Goal: Transaction & Acquisition: Purchase product/service

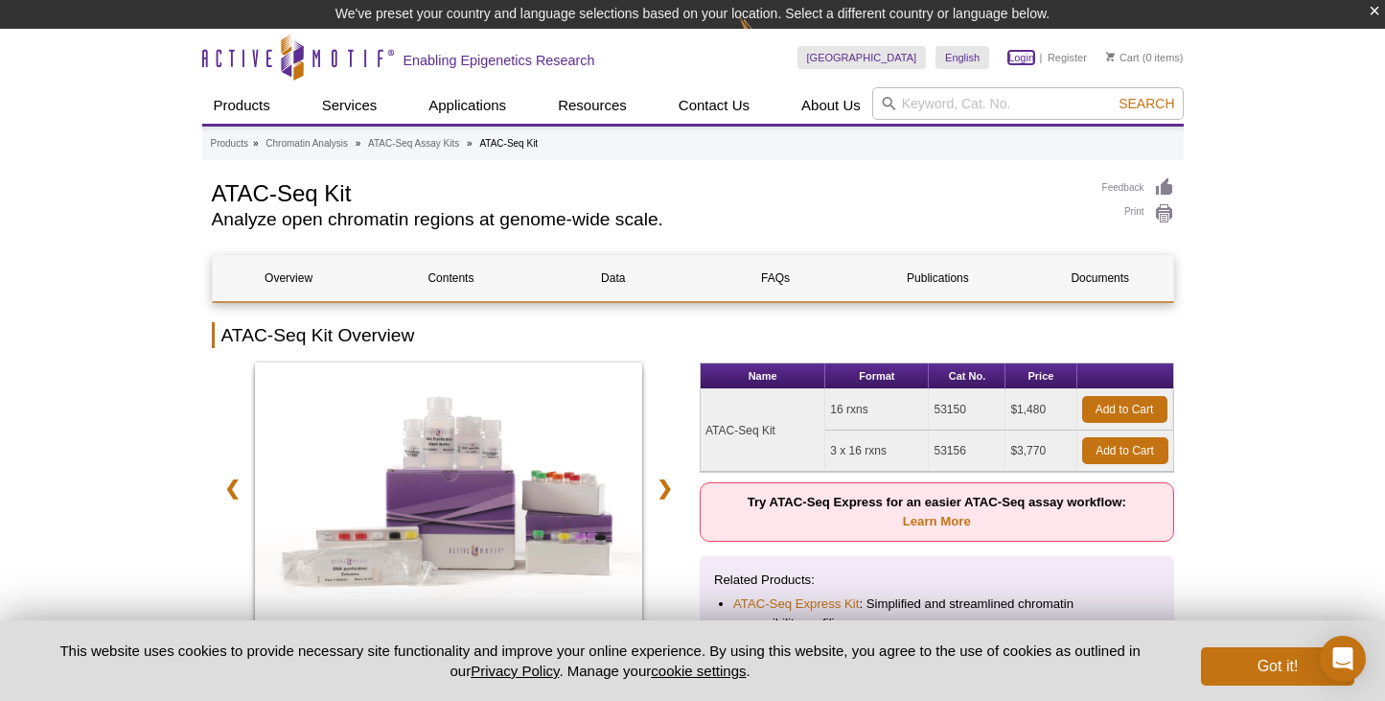
click at [1017, 53] on link "Login" at bounding box center [1021, 57] width 26 height 13
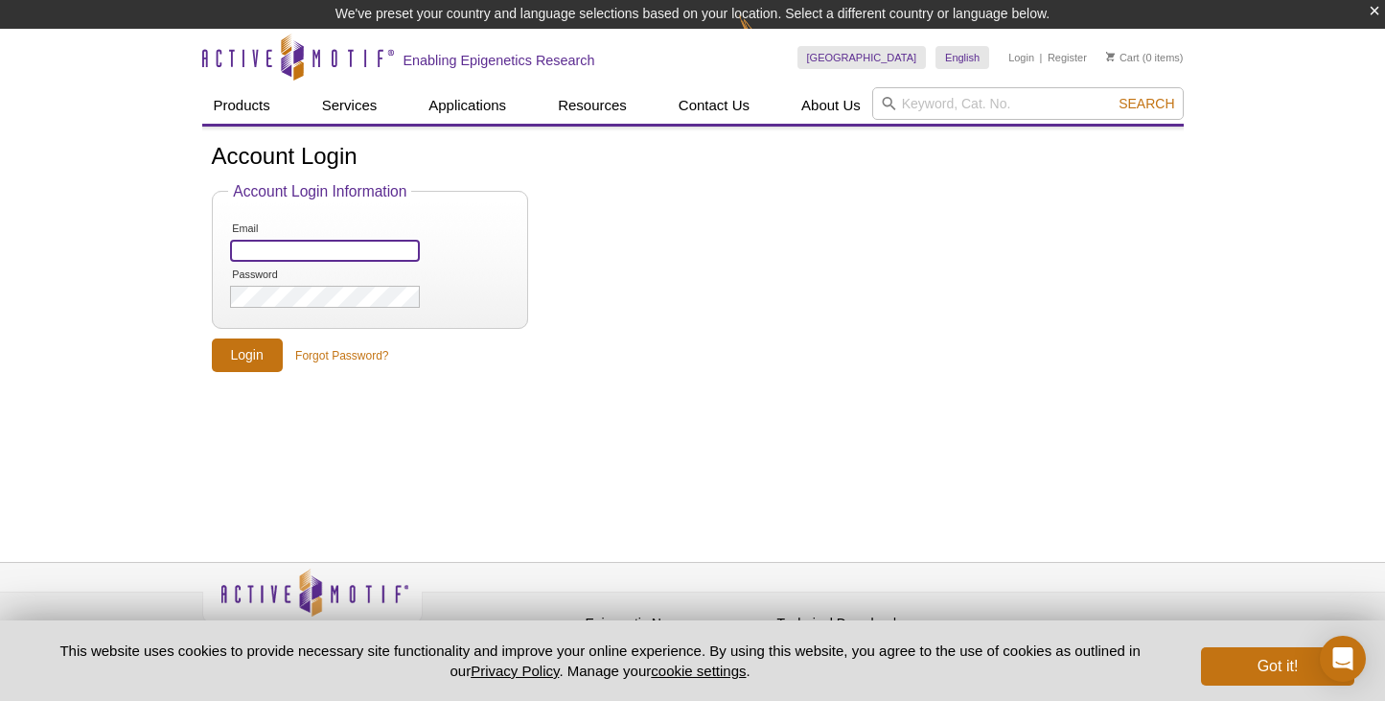
click at [307, 251] on input "Email" at bounding box center [324, 251] width 189 height 22
type input "r"
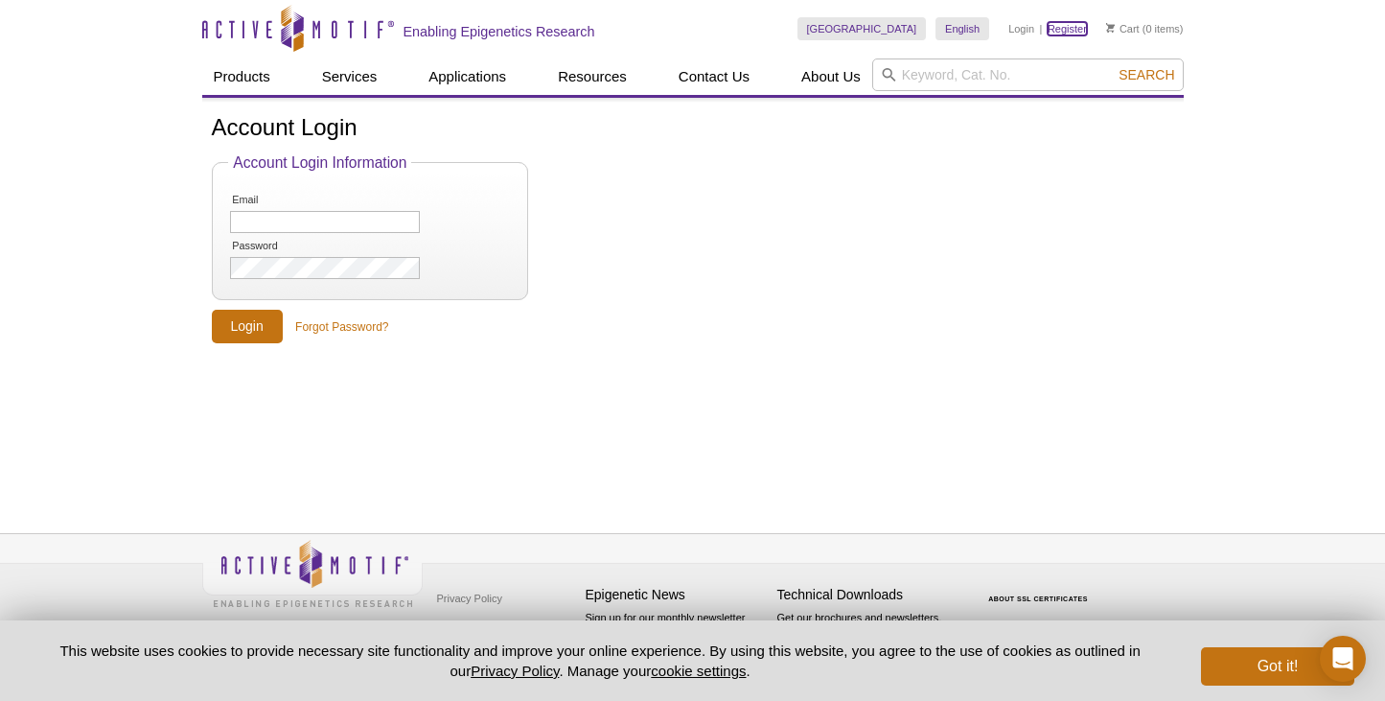
click at [1067, 27] on link "Register" at bounding box center [1067, 28] width 39 height 13
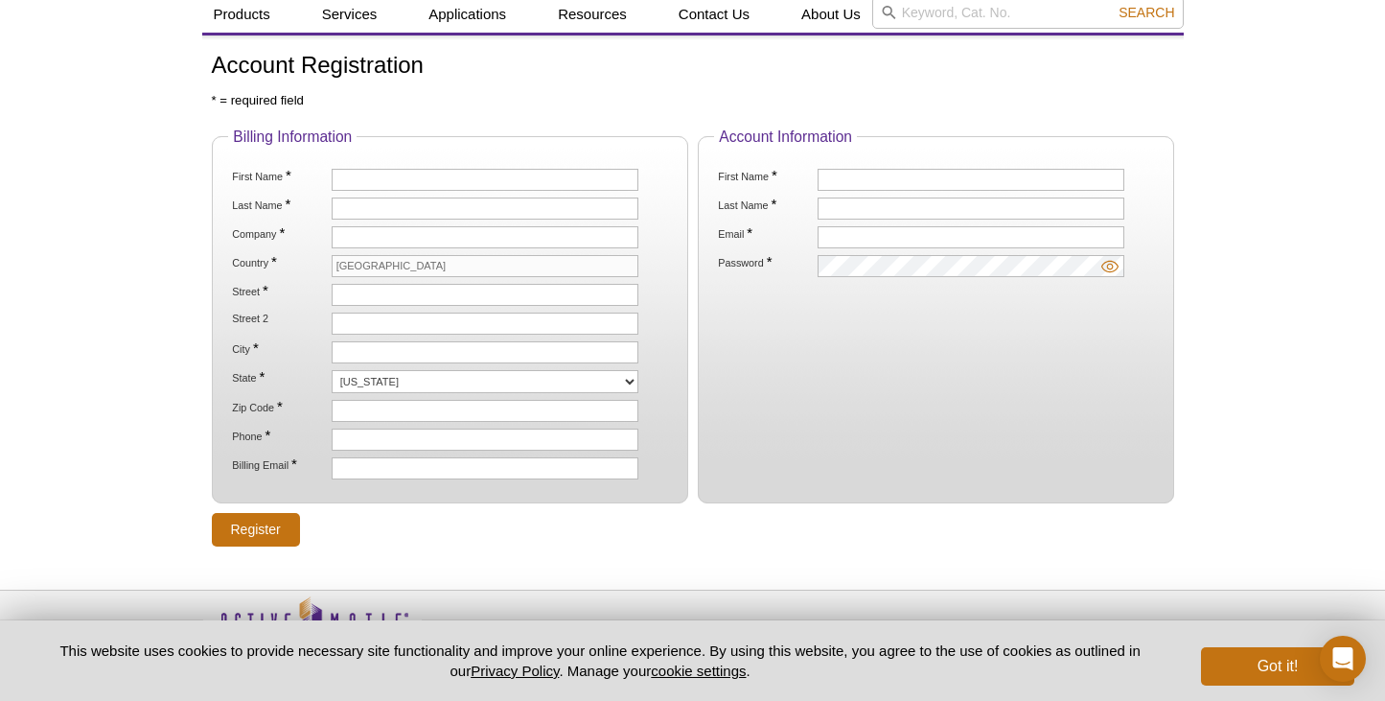
scroll to position [55, 0]
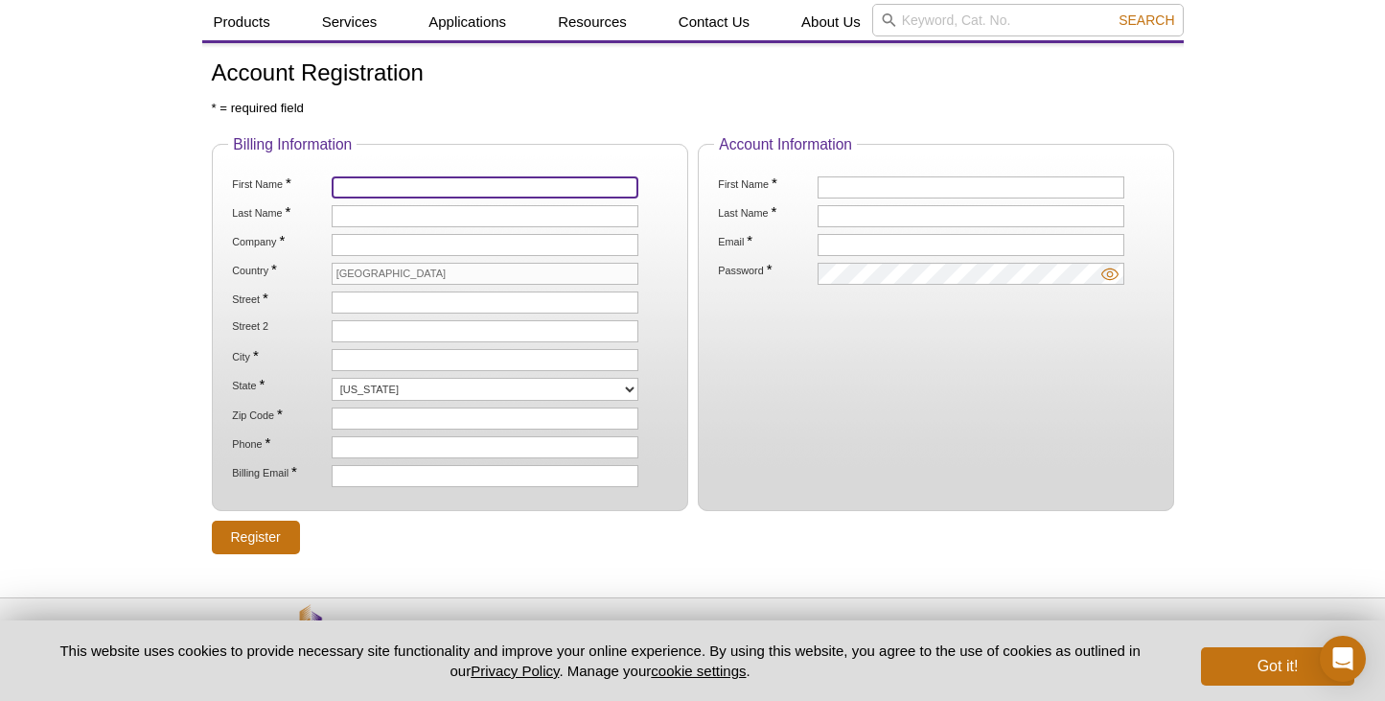
click at [360, 190] on input "First Name *" at bounding box center [485, 187] width 307 height 22
type input "[PERSON_NAME]"
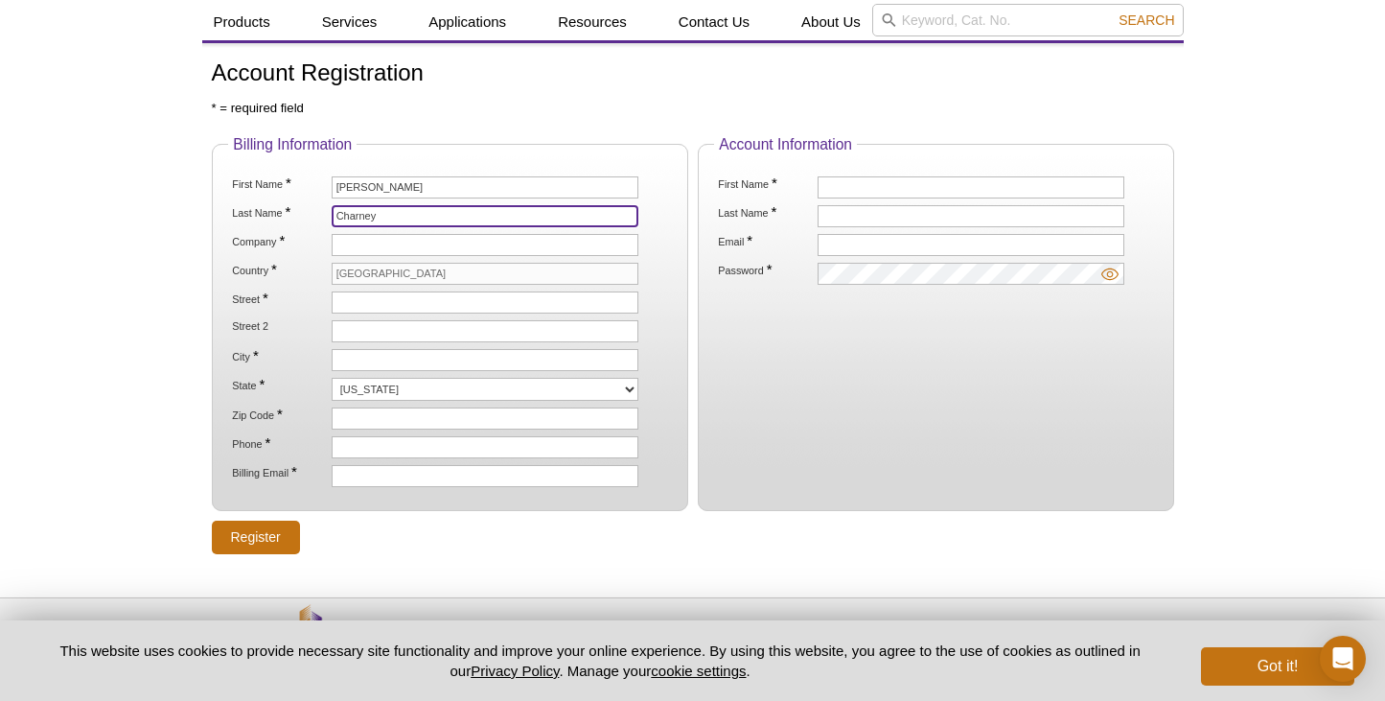
type input "Charney"
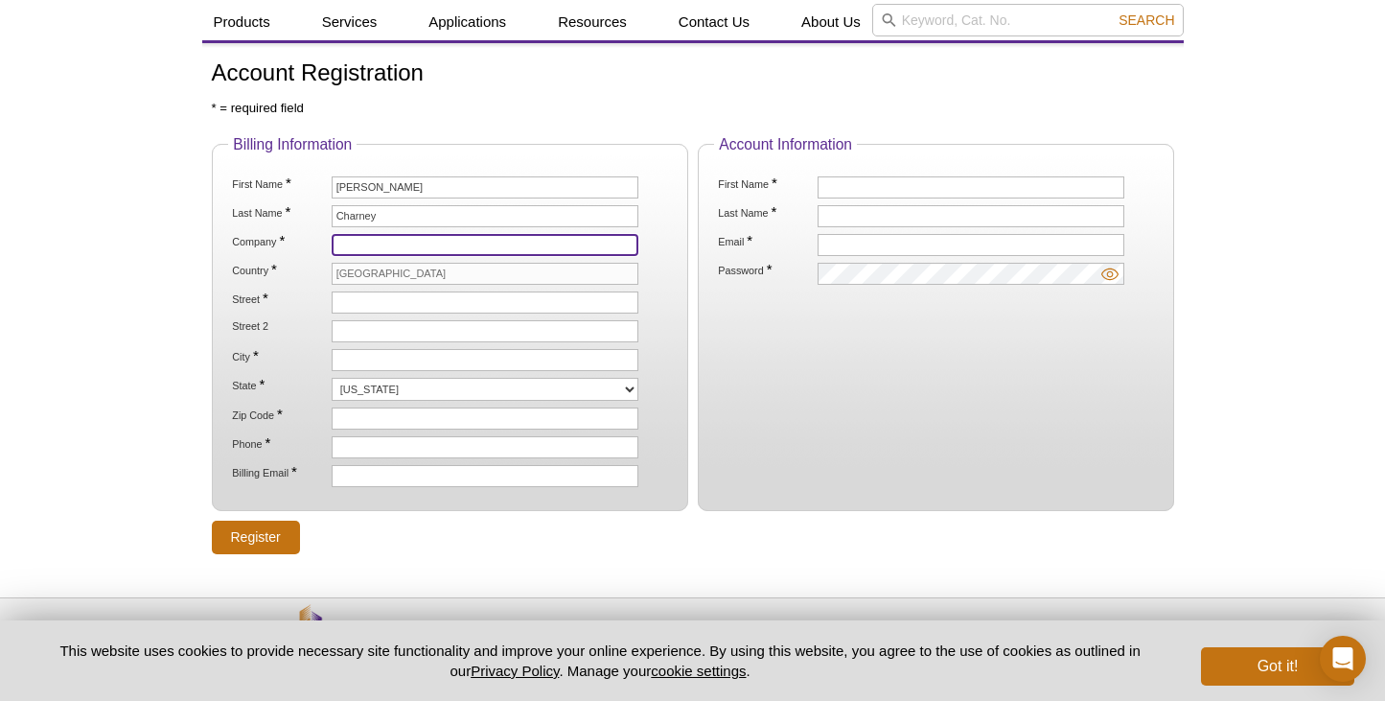
click at [361, 243] on input "Company *" at bounding box center [485, 245] width 307 height 22
type input "University at [GEOGRAPHIC_DATA]"
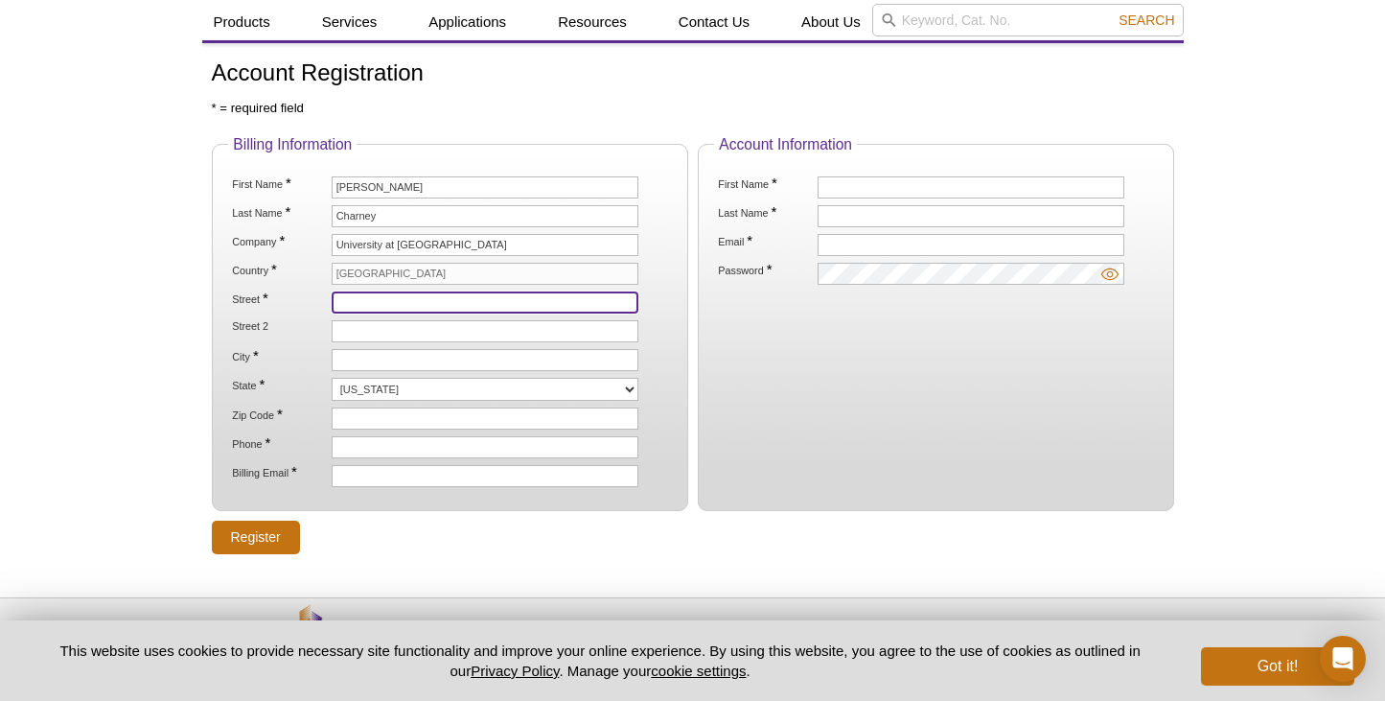
click at [374, 305] on input "Street *" at bounding box center [485, 302] width 307 height 22
type input "955 Main Street"
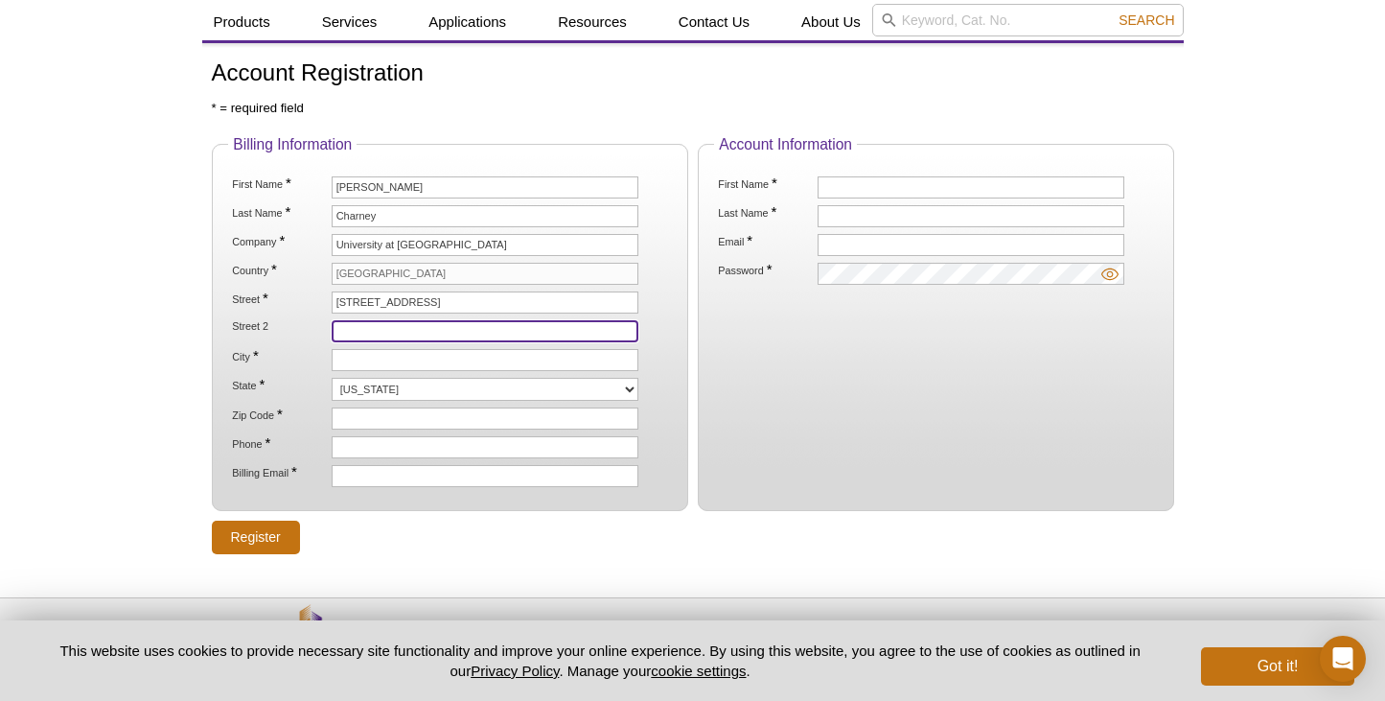
click at [370, 334] on input "Street 2" at bounding box center [485, 331] width 307 height 22
type input "JSMBS 4220"
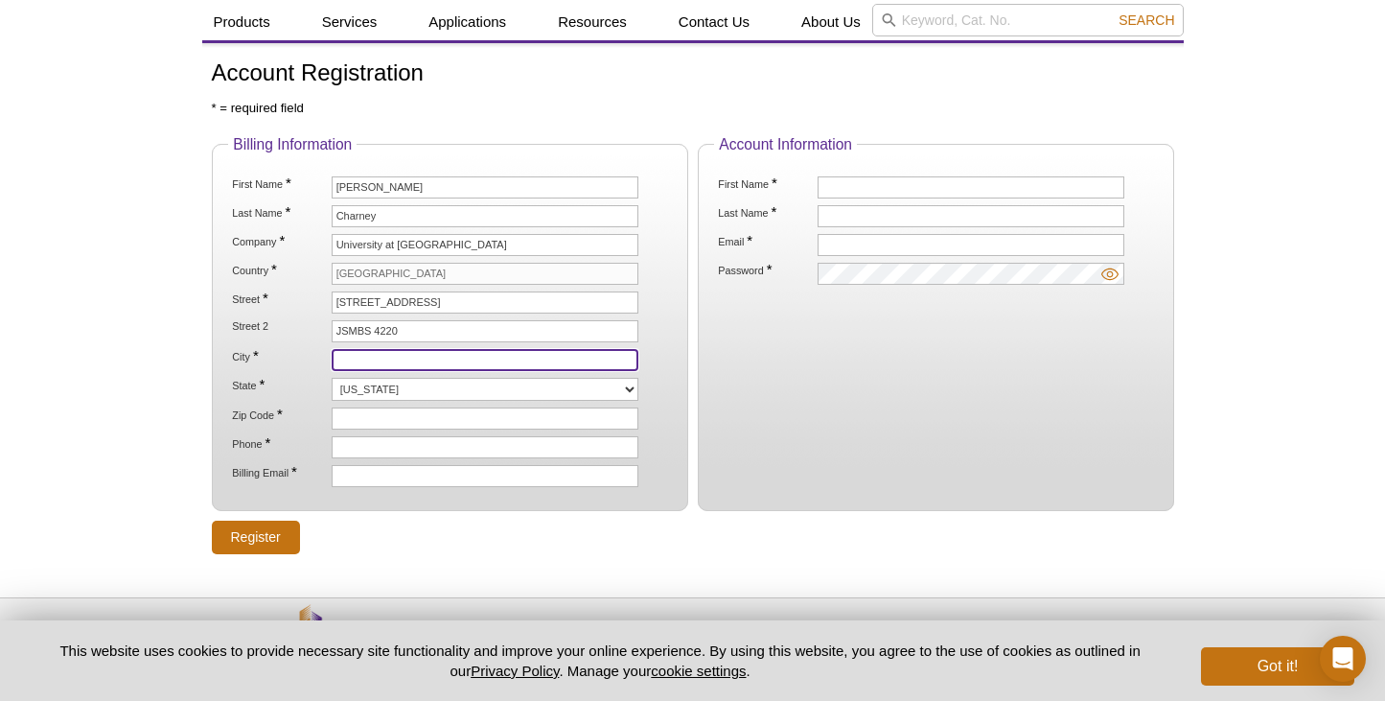
click at [365, 364] on input "City *" at bounding box center [485, 360] width 307 height 22
type input "Buffalo"
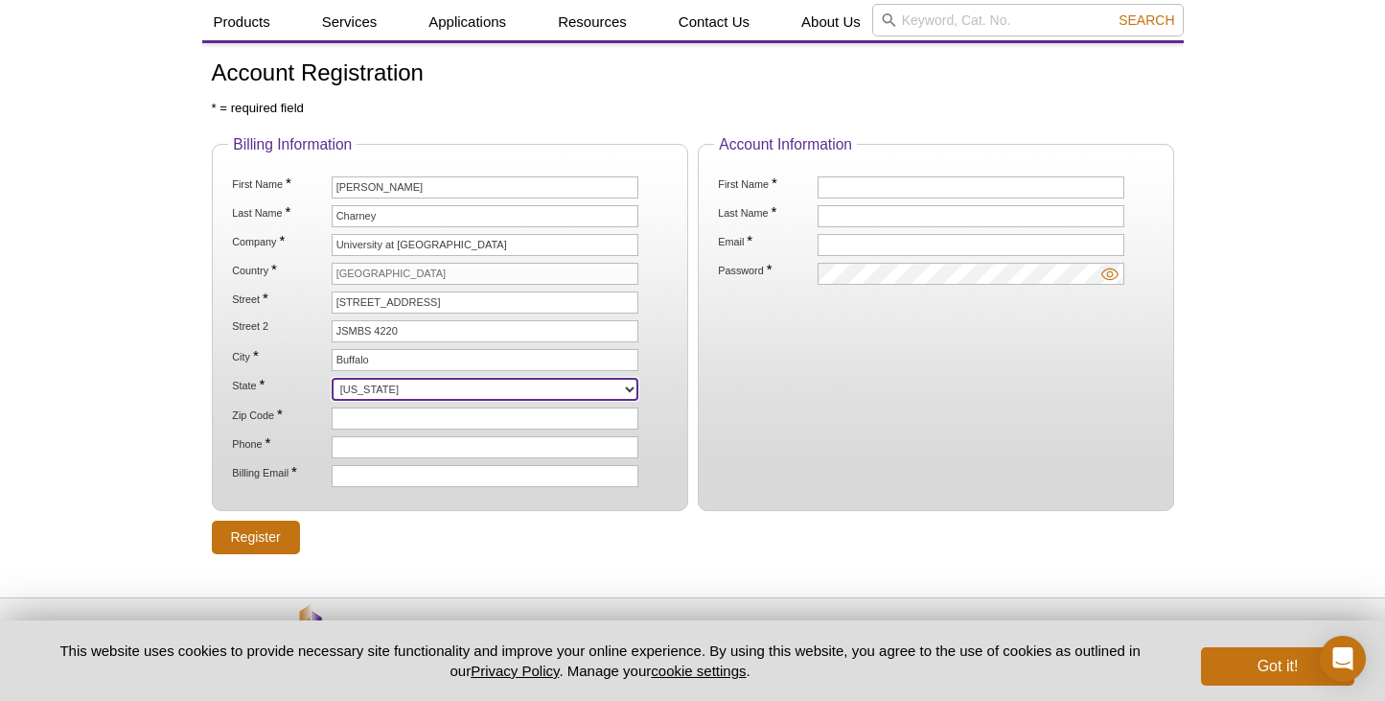
click at [383, 390] on select "Alabama Alaska American Samoa Arizona Arkansas California Colorado Connecticut …" at bounding box center [485, 389] width 307 height 23
select select "NY"
click at [332, 378] on select "Alabama Alaska American Samoa Arizona Arkansas California Colorado Connecticut …" at bounding box center [485, 389] width 307 height 23
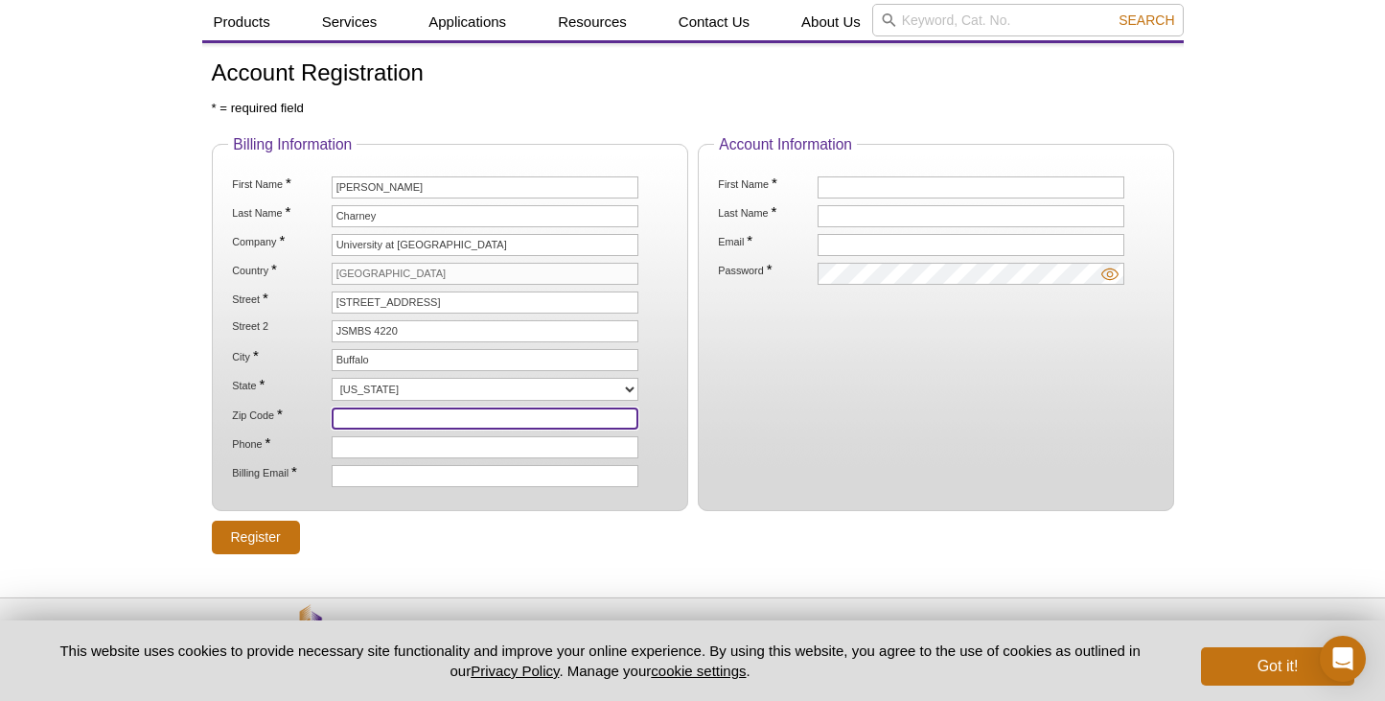
click at [359, 420] on input "Zip Code *" at bounding box center [485, 418] width 307 height 22
type input "14203"
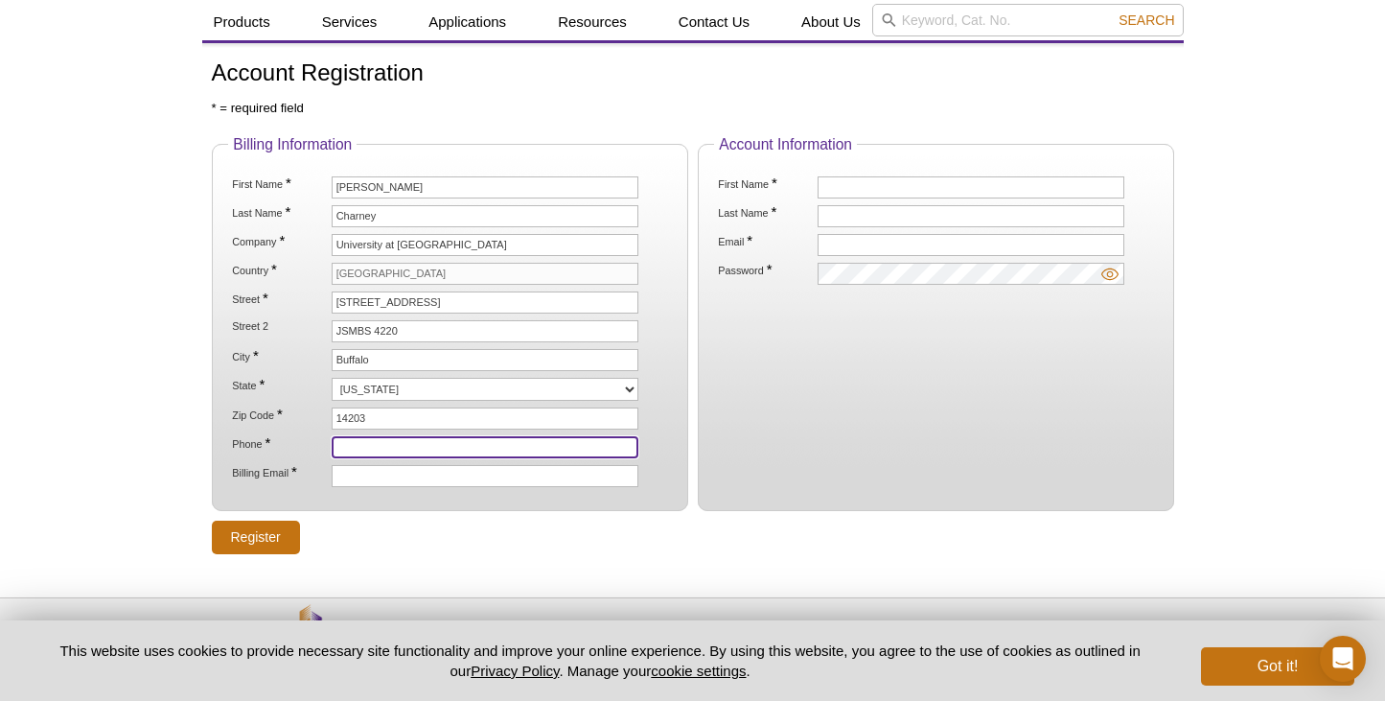
click at [373, 447] on input "Phone *" at bounding box center [485, 447] width 307 height 22
type input "310-447-4400"
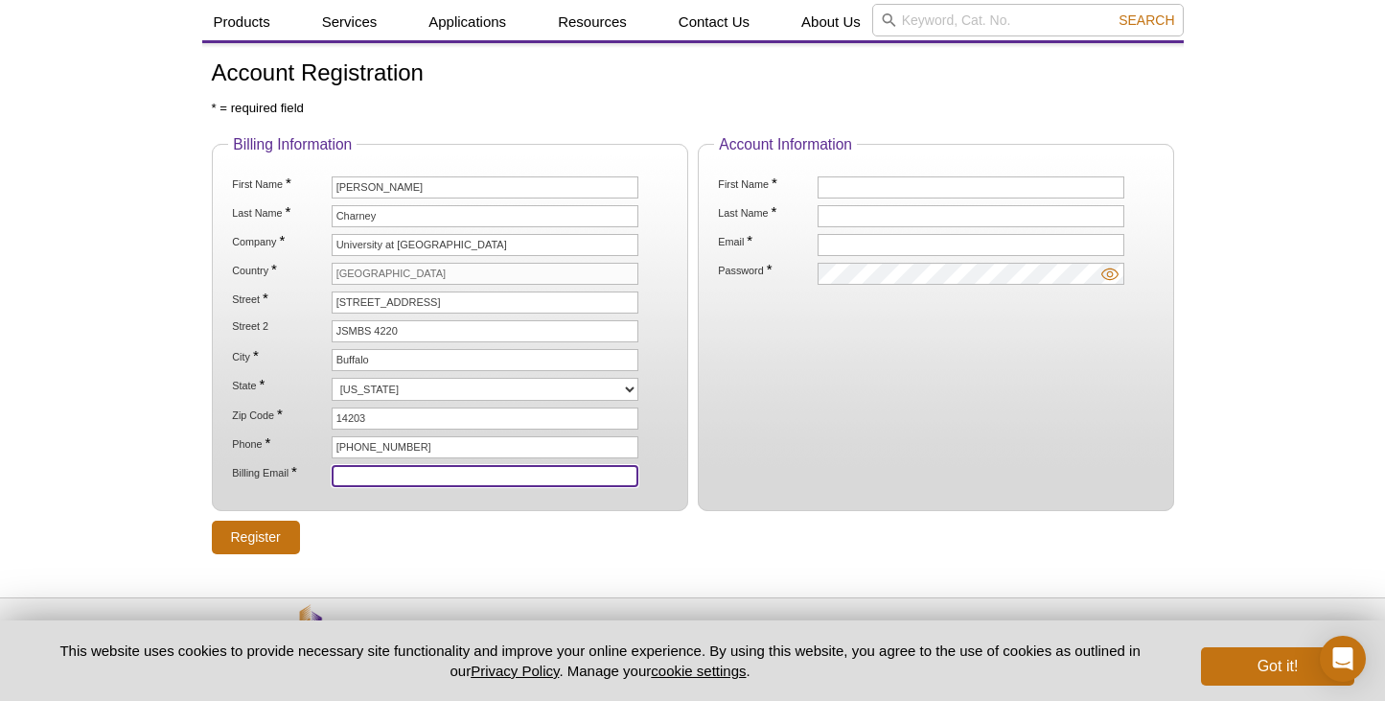
click at [406, 474] on input "Billing Email *" at bounding box center [485, 476] width 307 height 22
type input "rcharney@buffalo.edu"
click at [462, 552] on div "Register" at bounding box center [693, 538] width 962 height 34
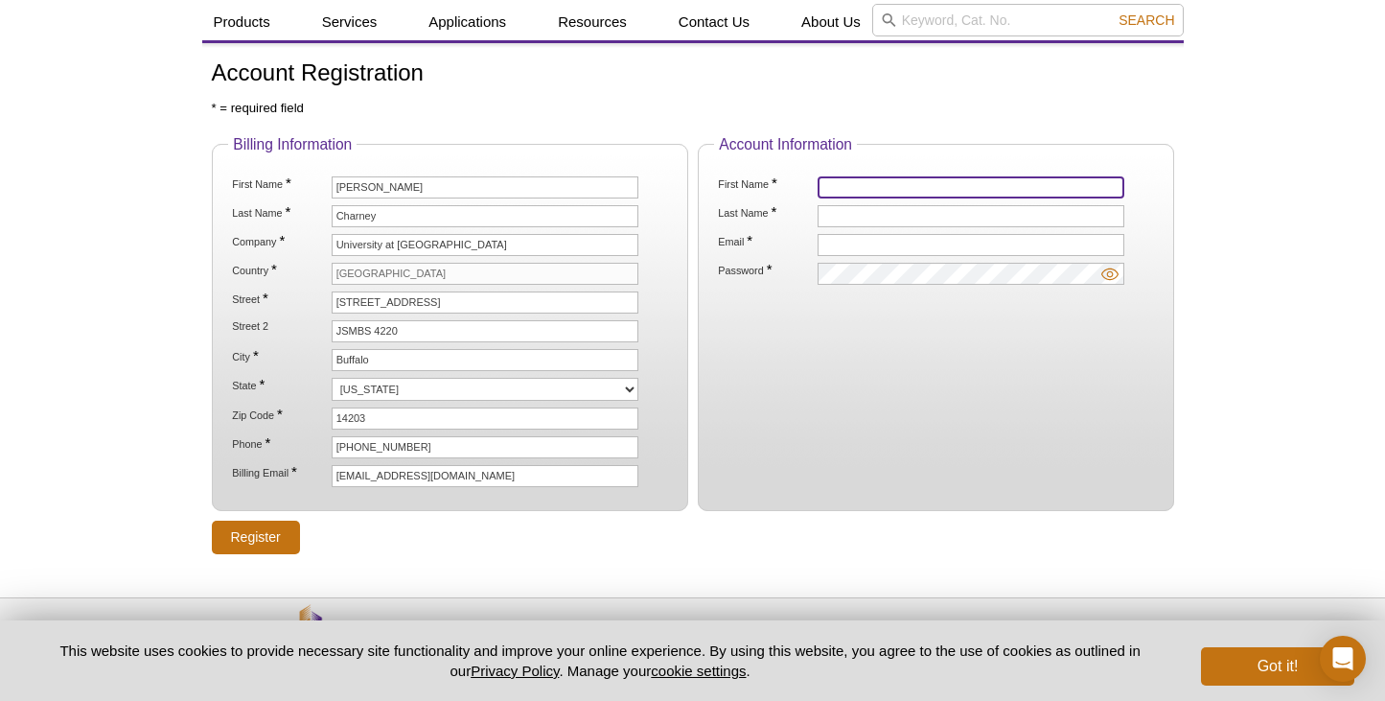
click at [855, 186] on input "First Name *" at bounding box center [971, 187] width 307 height 22
type input "Rebekah"
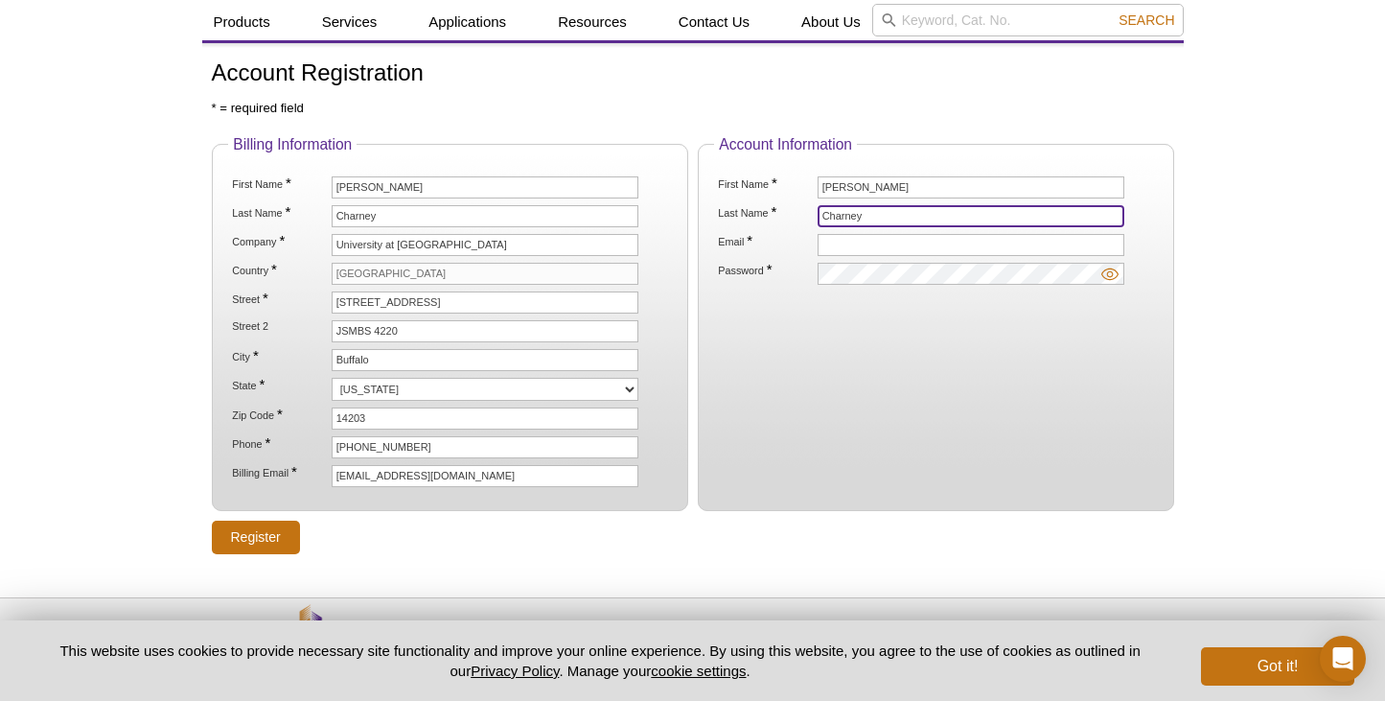
type input "Charney"
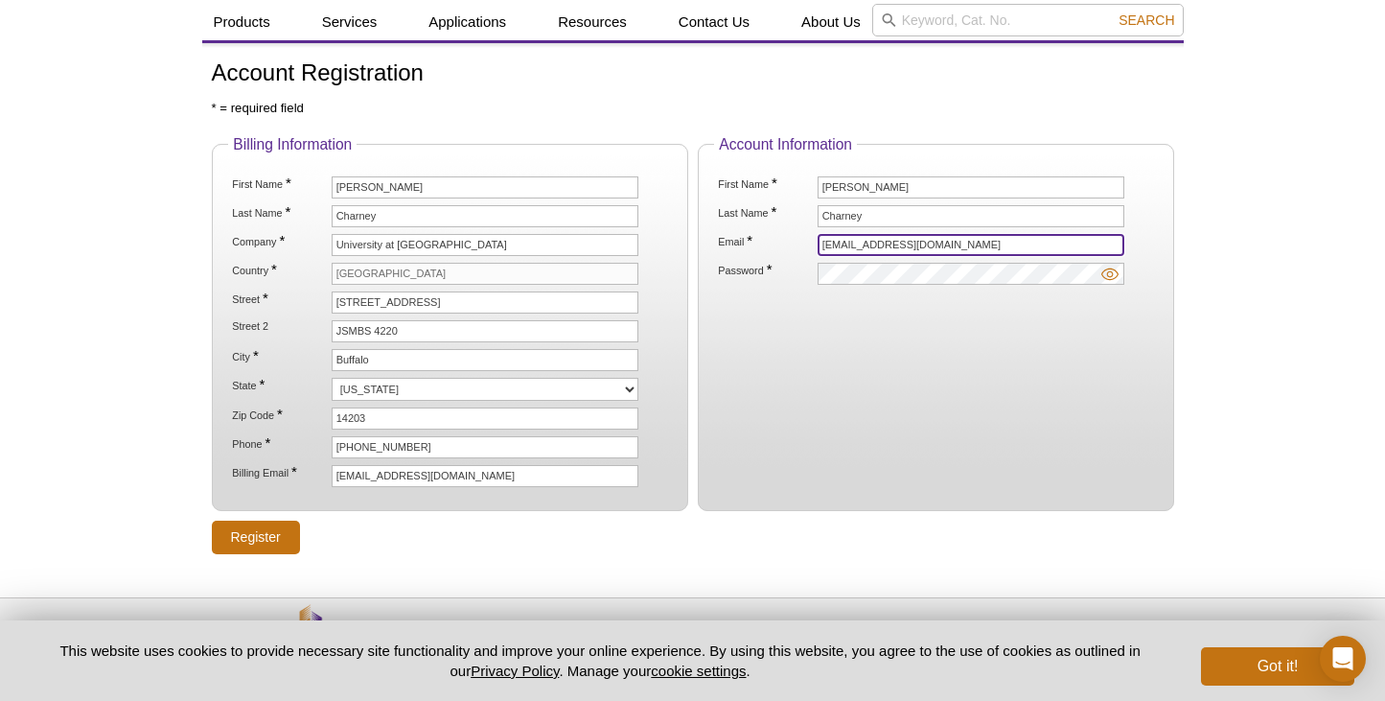
type input "rcharney@buffalo.edu"
click at [258, 532] on input "Register" at bounding box center [256, 538] width 88 height 34
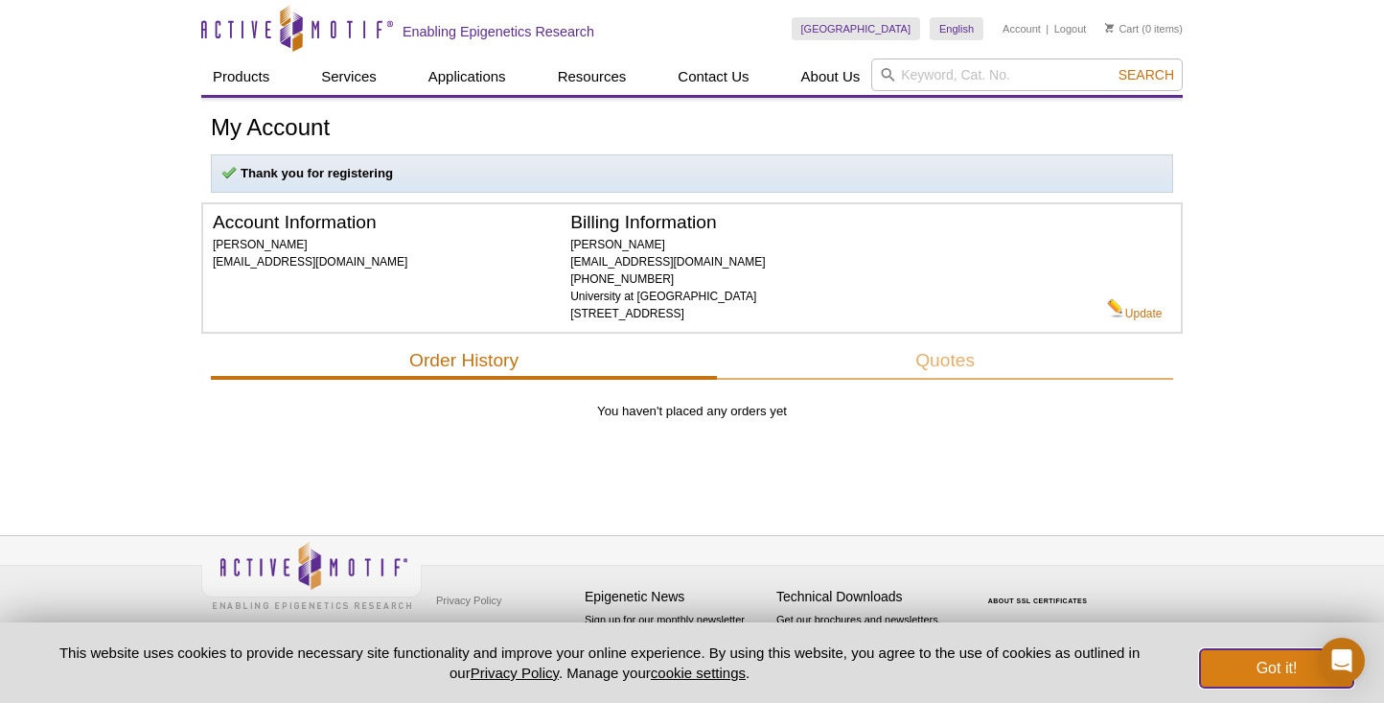
click at [1277, 666] on button "Got it!" at bounding box center [1276, 668] width 153 height 38
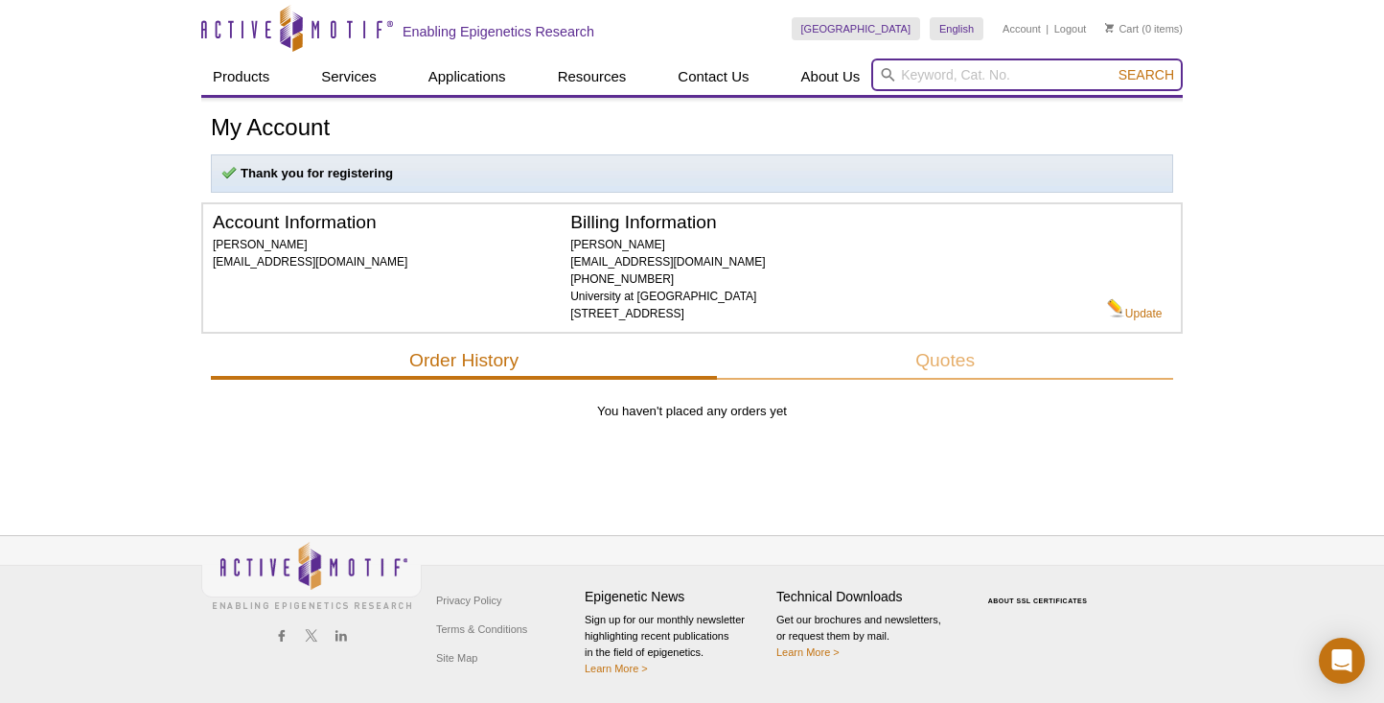
click at [971, 73] on input "search" at bounding box center [1027, 74] width 312 height 33
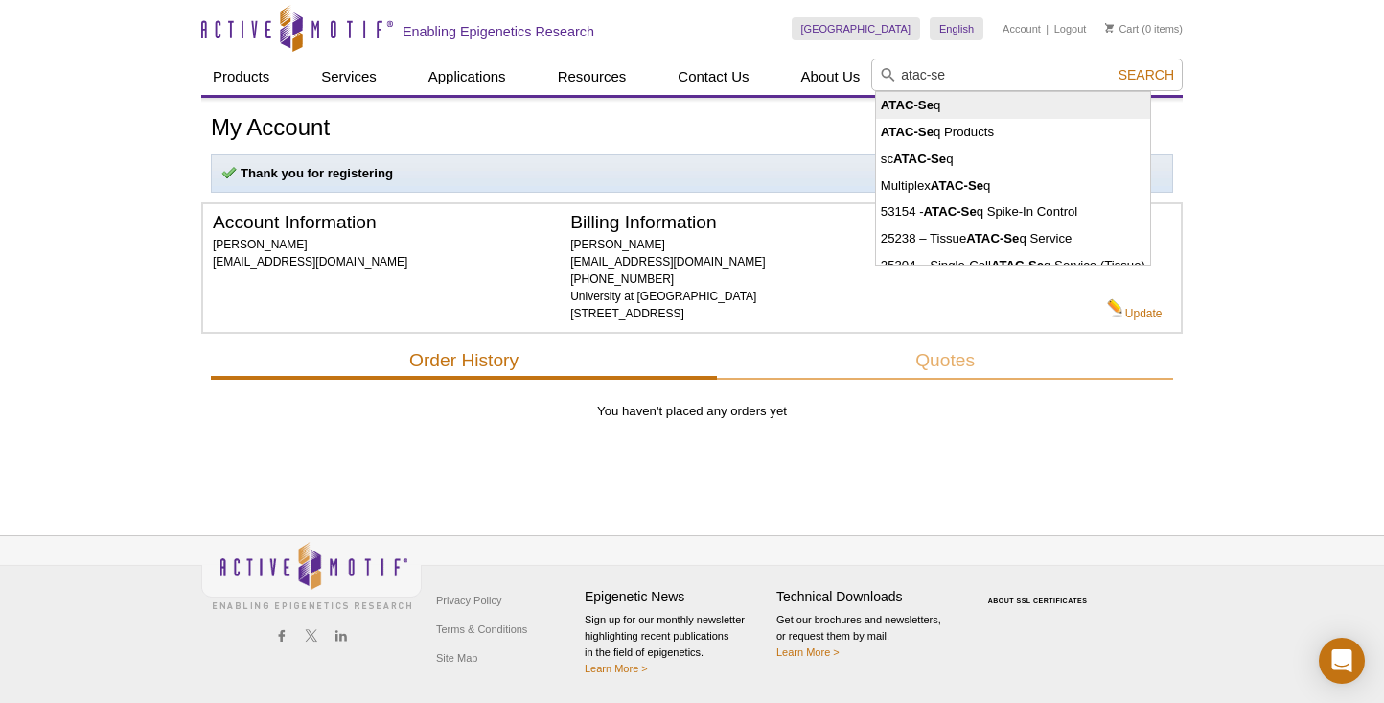
click at [922, 103] on strong "ATAC-Se" at bounding box center [907, 105] width 53 height 14
type input "ATAC-Seq"
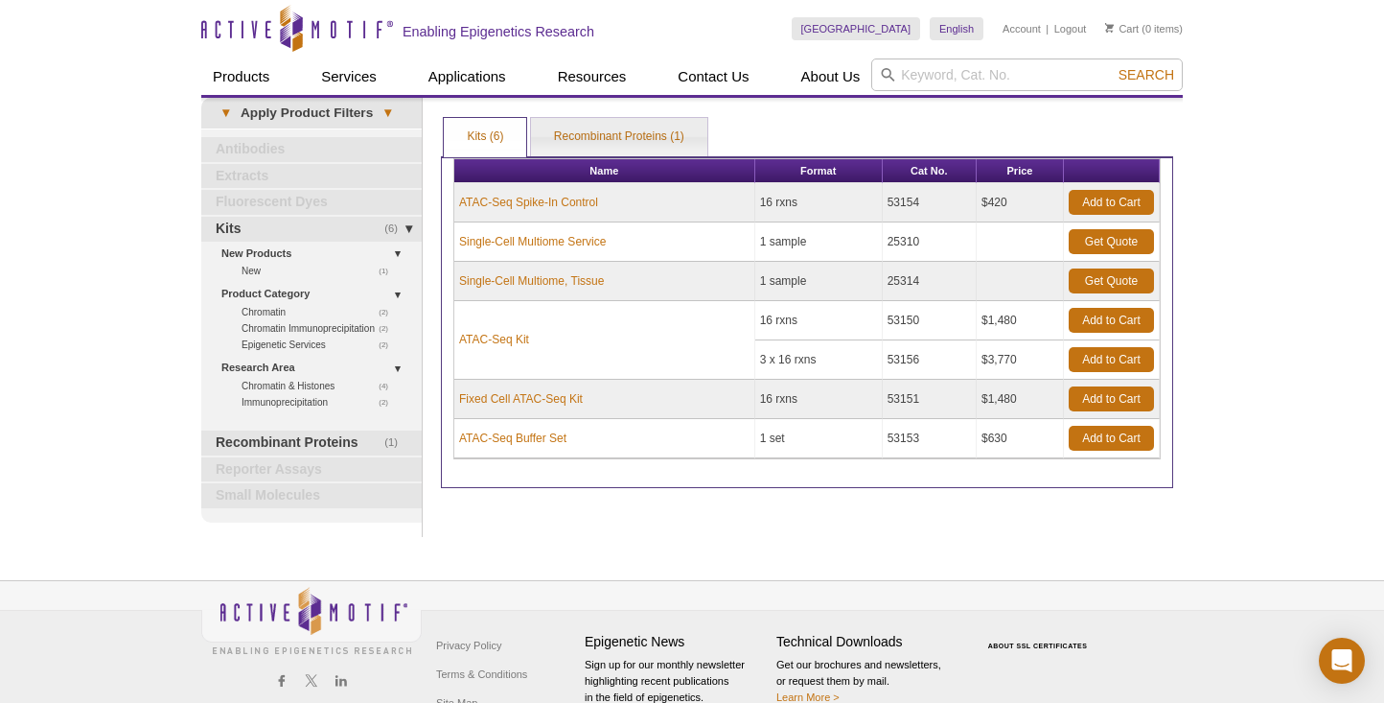
click at [548, 521] on div "Print Results Kits (6) Recombinant Proteins (1) Kits (6) Kits (6) Recombinant P…" at bounding box center [807, 317] width 752 height 439
click at [497, 337] on link "ATAC-Seq Kit" at bounding box center [494, 339] width 70 height 17
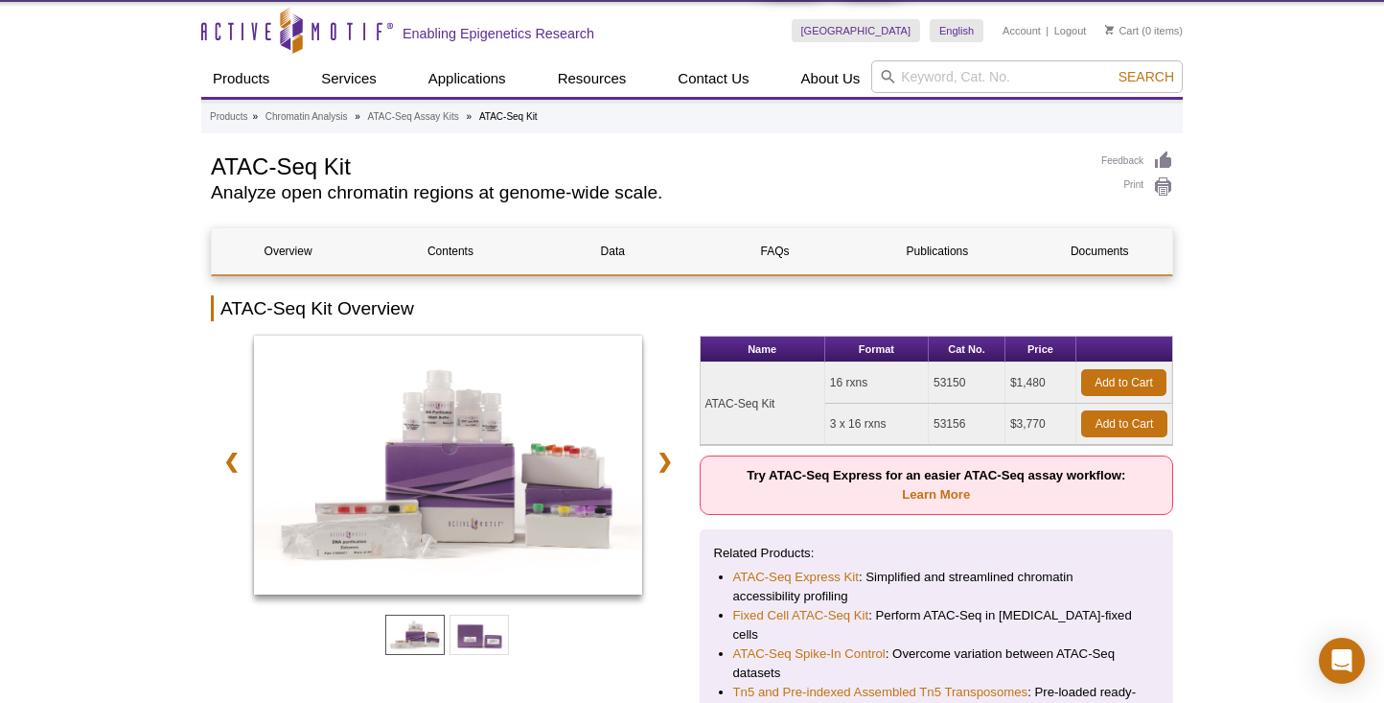
scroll to position [8, 0]
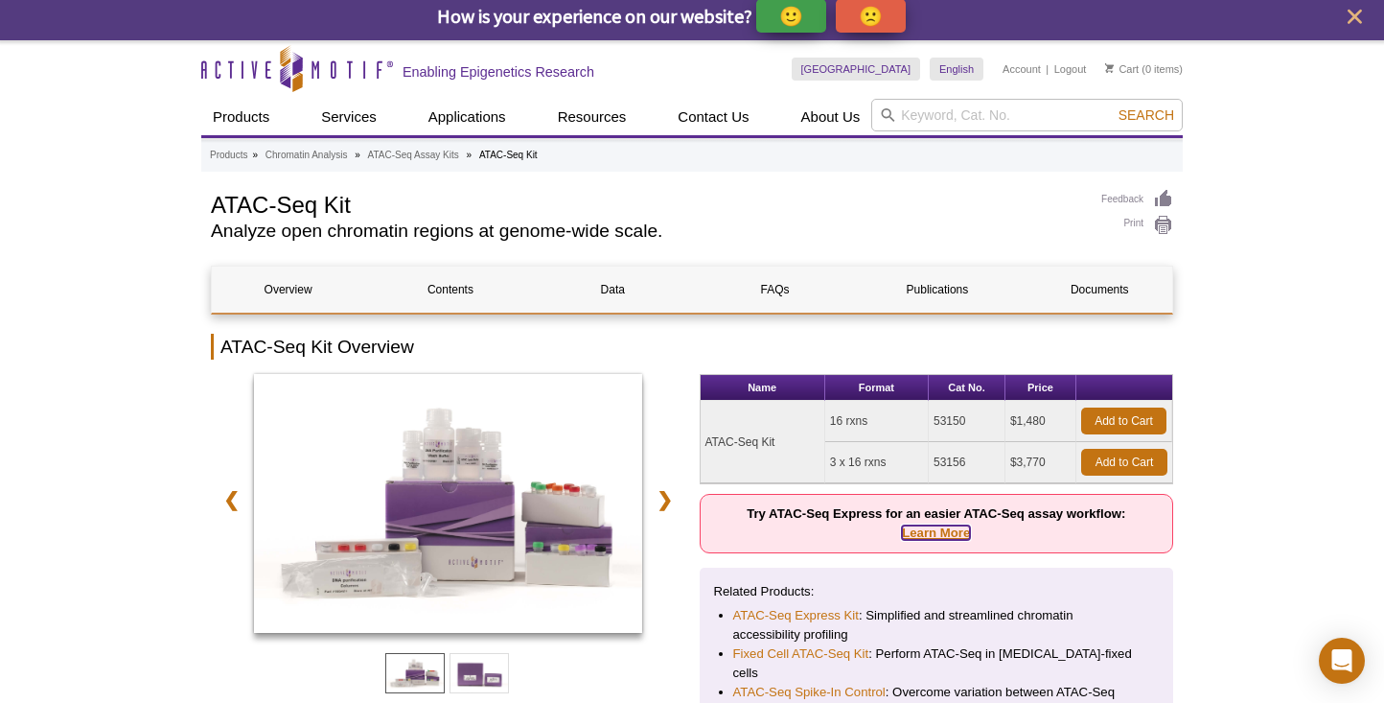
click at [931, 532] on link "Learn More" at bounding box center [936, 532] width 68 height 14
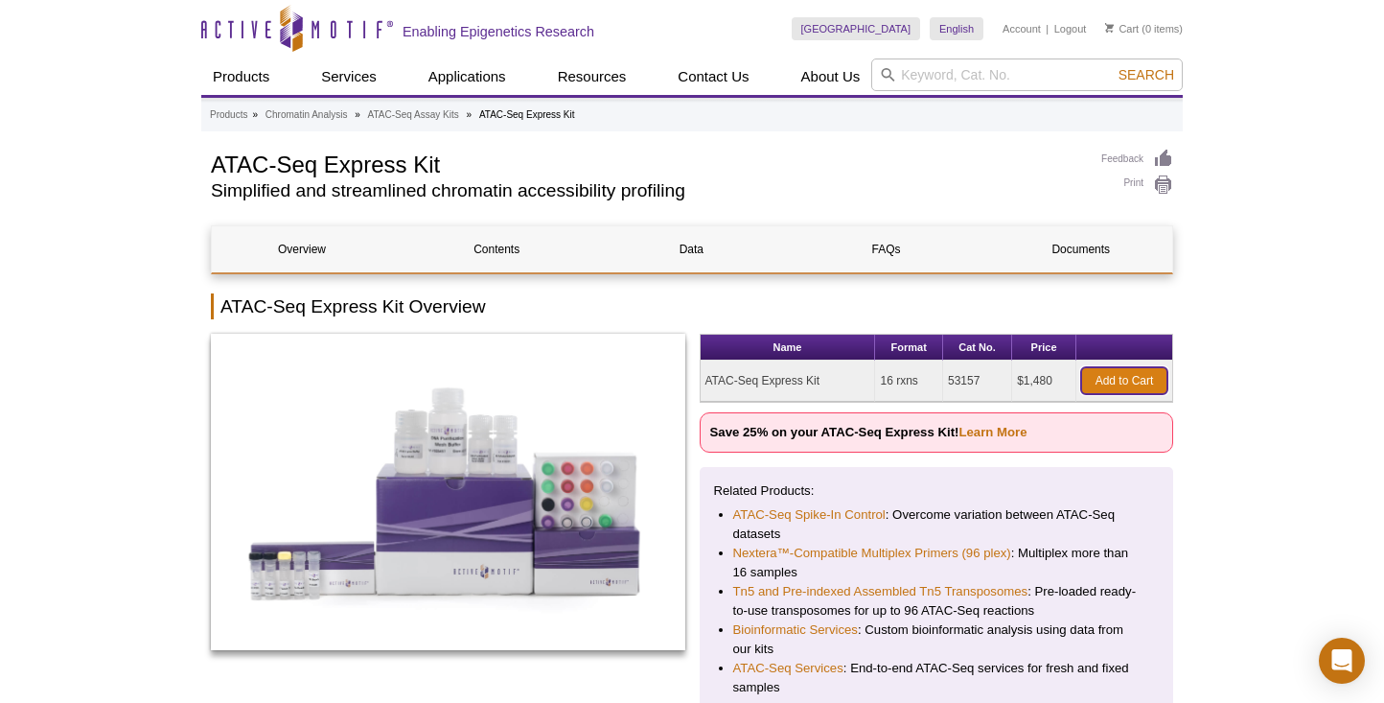
click at [1127, 378] on link "Add to Cart" at bounding box center [1124, 380] width 86 height 27
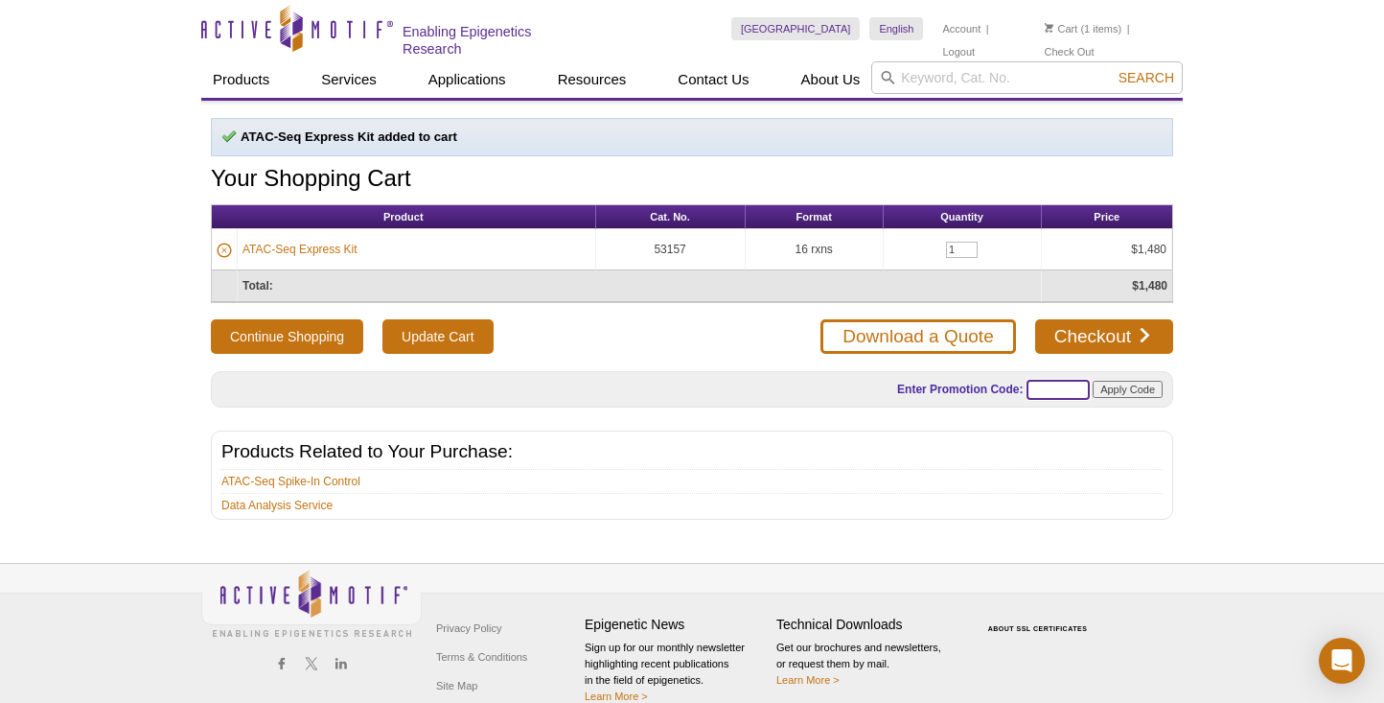
click at [1051, 386] on input "text" at bounding box center [1058, 390] width 63 height 20
paste input "ATACUP25"
type input "ATACUP25"
click at [1111, 387] on input "Apply Code" at bounding box center [1128, 389] width 70 height 17
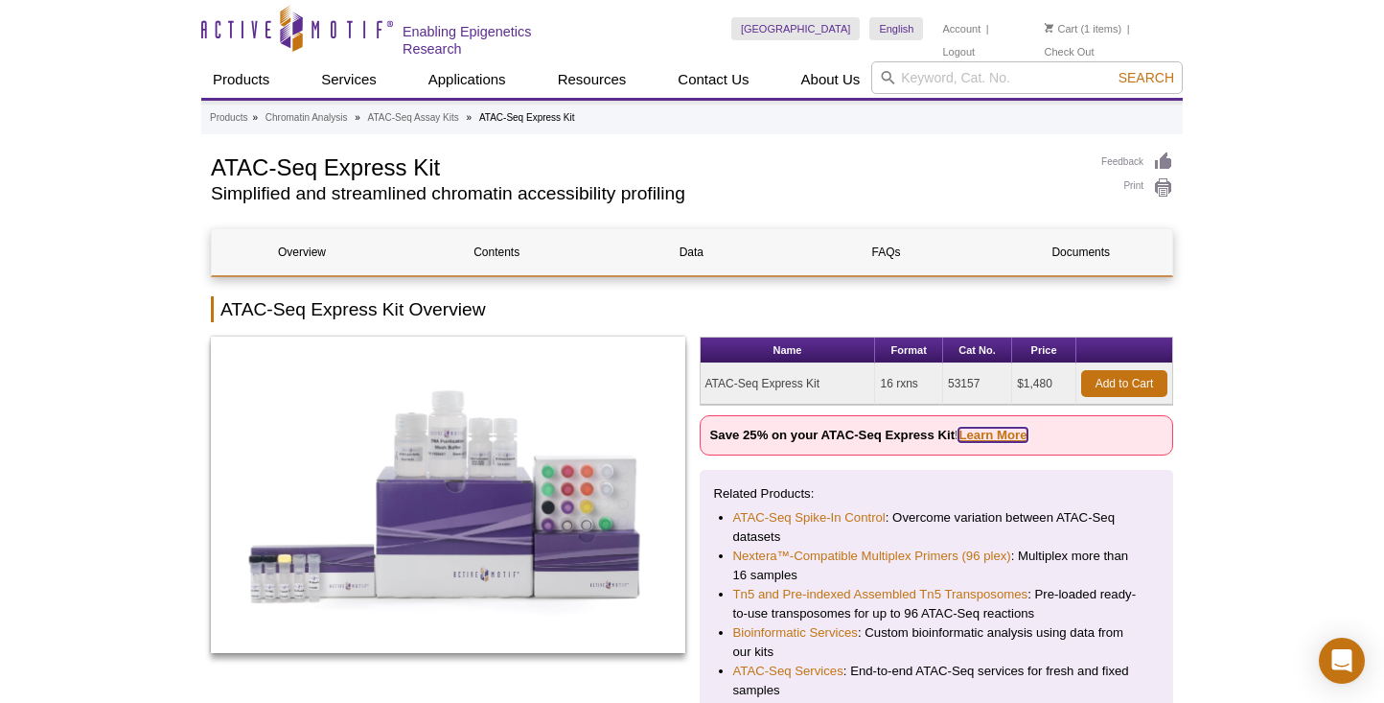
click at [973, 429] on link "Learn More" at bounding box center [993, 435] width 68 height 14
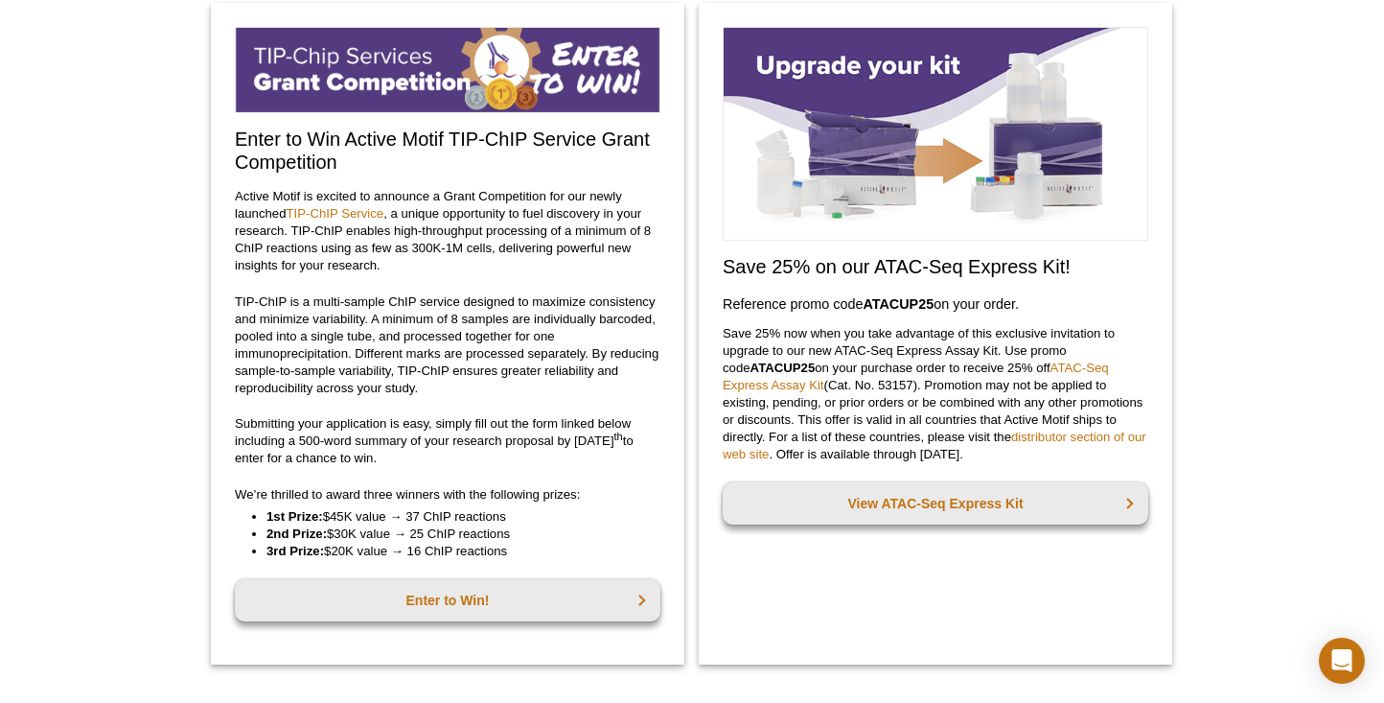
click at [898, 300] on strong "ATACUP25" at bounding box center [898, 303] width 71 height 15
click at [905, 302] on strong "ATACUP25" at bounding box center [898, 303] width 71 height 15
drag, startPoint x: 868, startPoint y: 303, endPoint x: 936, endPoint y: 302, distance: 68.1
click at [936, 302] on h3 "Reference promo code  ATACUP25  on your order." at bounding box center [936, 303] width 426 height 23
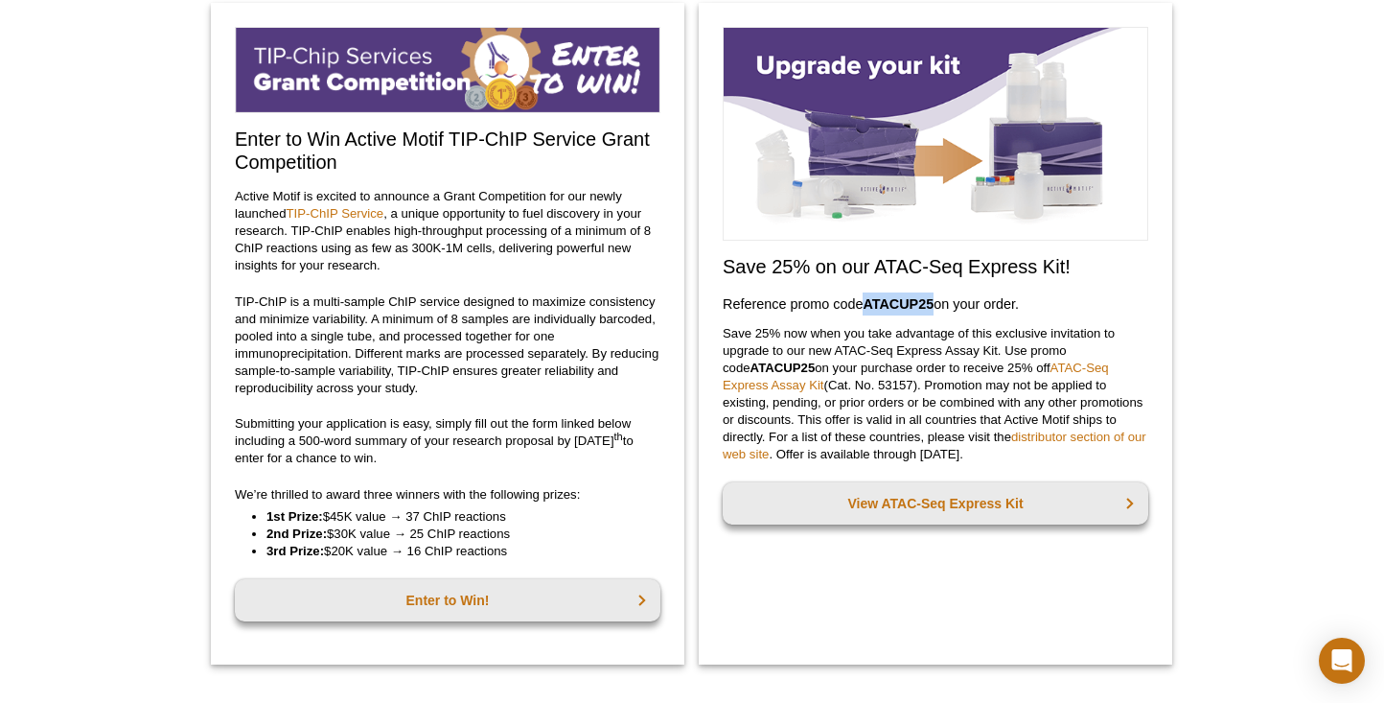
copy strong "ATACUP25"
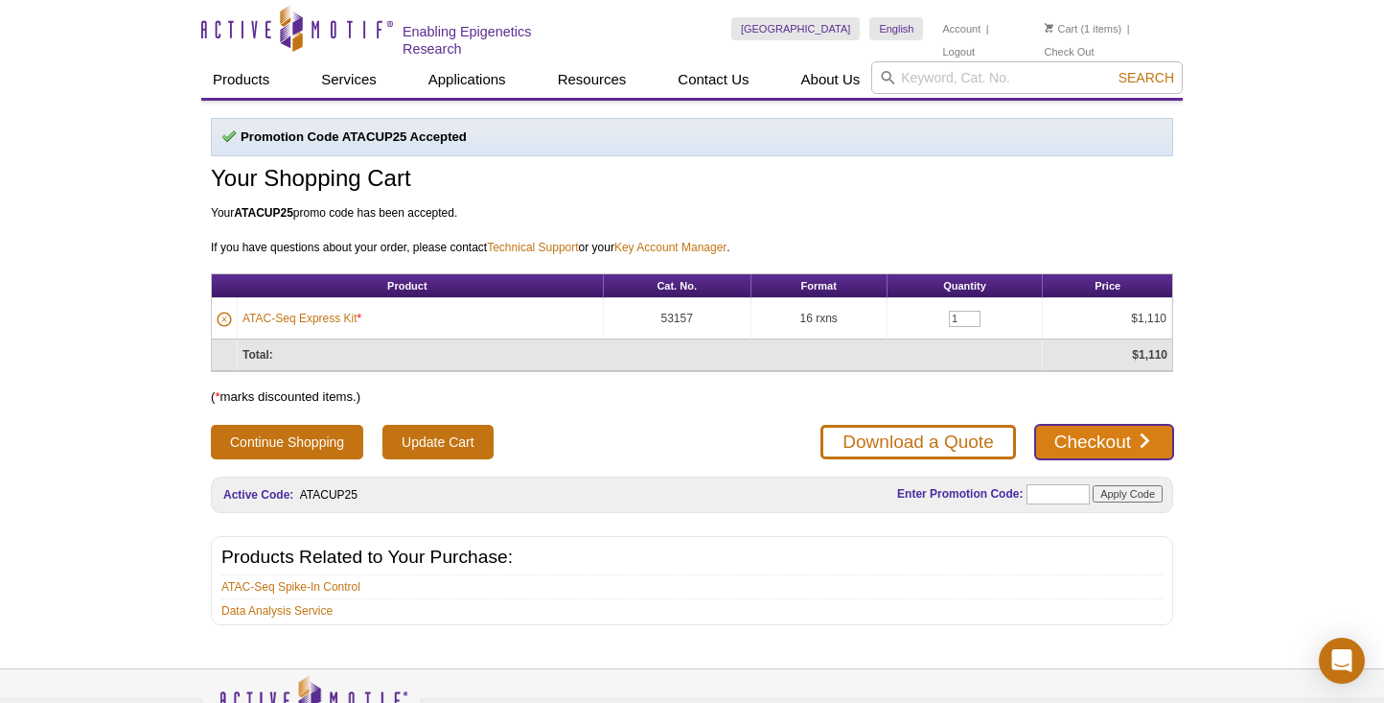
click at [1098, 441] on link "Checkout" at bounding box center [1104, 442] width 138 height 35
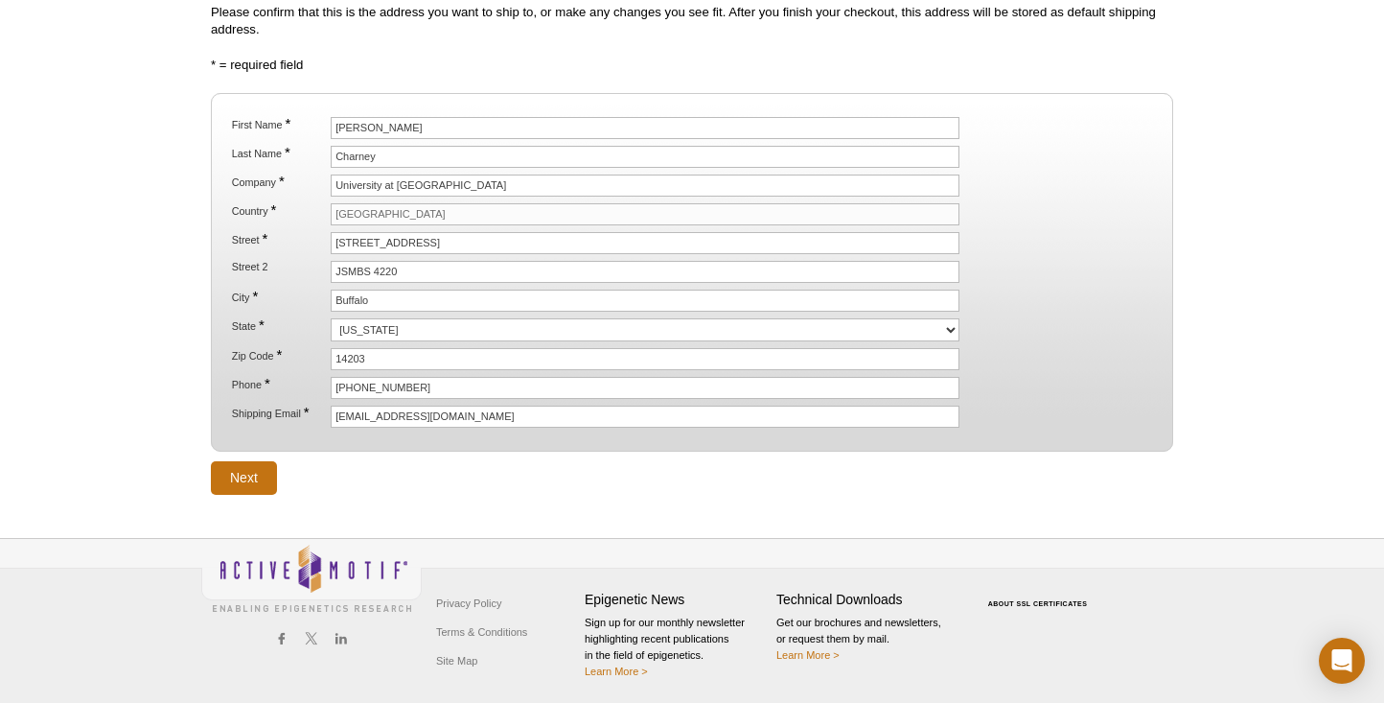
scroll to position [210, 0]
click at [246, 474] on input "Next" at bounding box center [244, 477] width 66 height 34
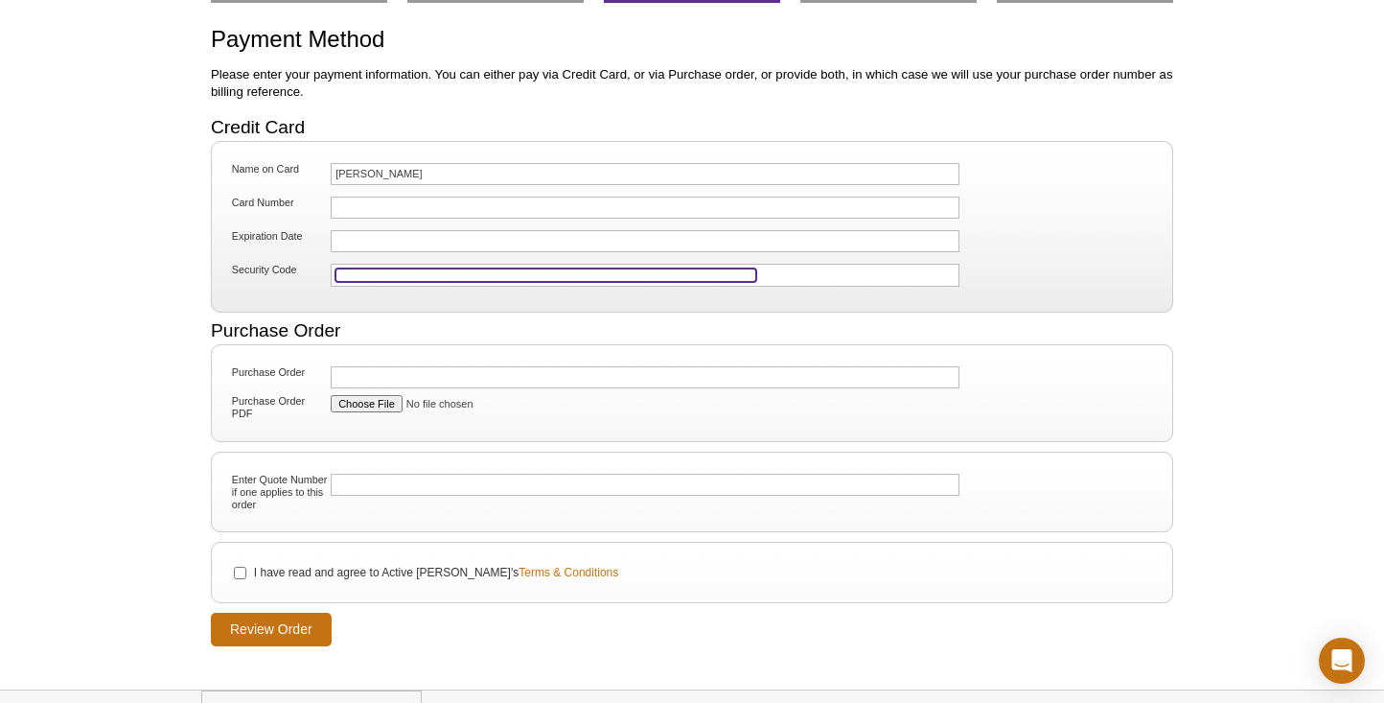
scroll to position [152, 0]
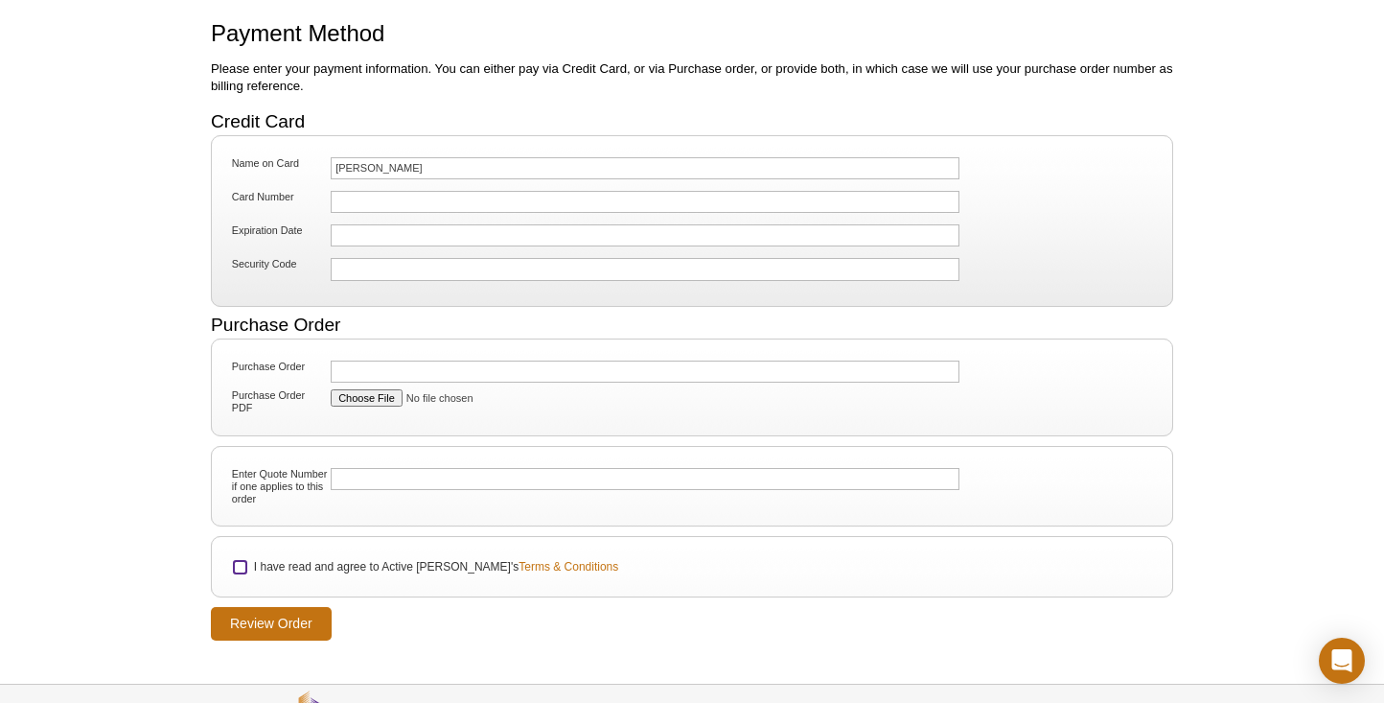
click at [238, 564] on input "I have read and agree to Active Motif's Terms & Conditions" at bounding box center [240, 567] width 12 height 12
checkbox input "true"
click at [258, 620] on input "Review Order" at bounding box center [271, 624] width 121 height 34
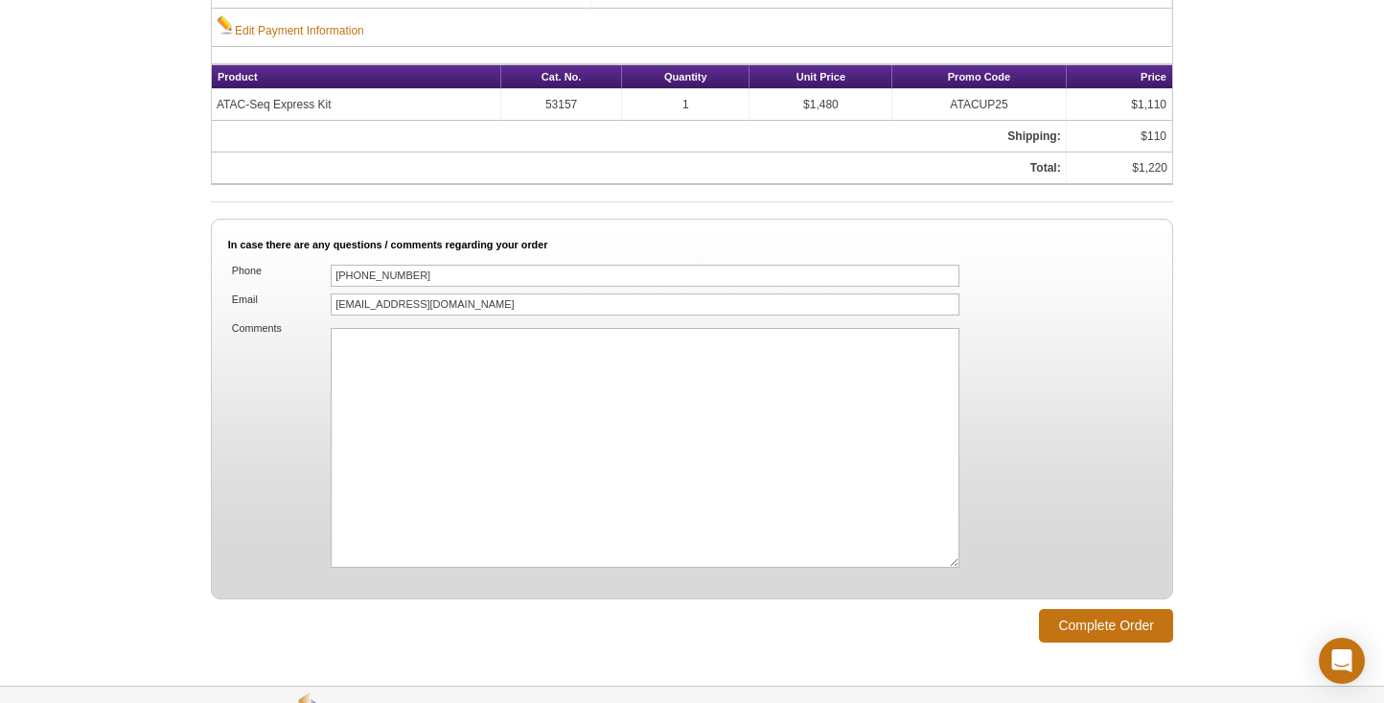
scroll to position [1198, 0]
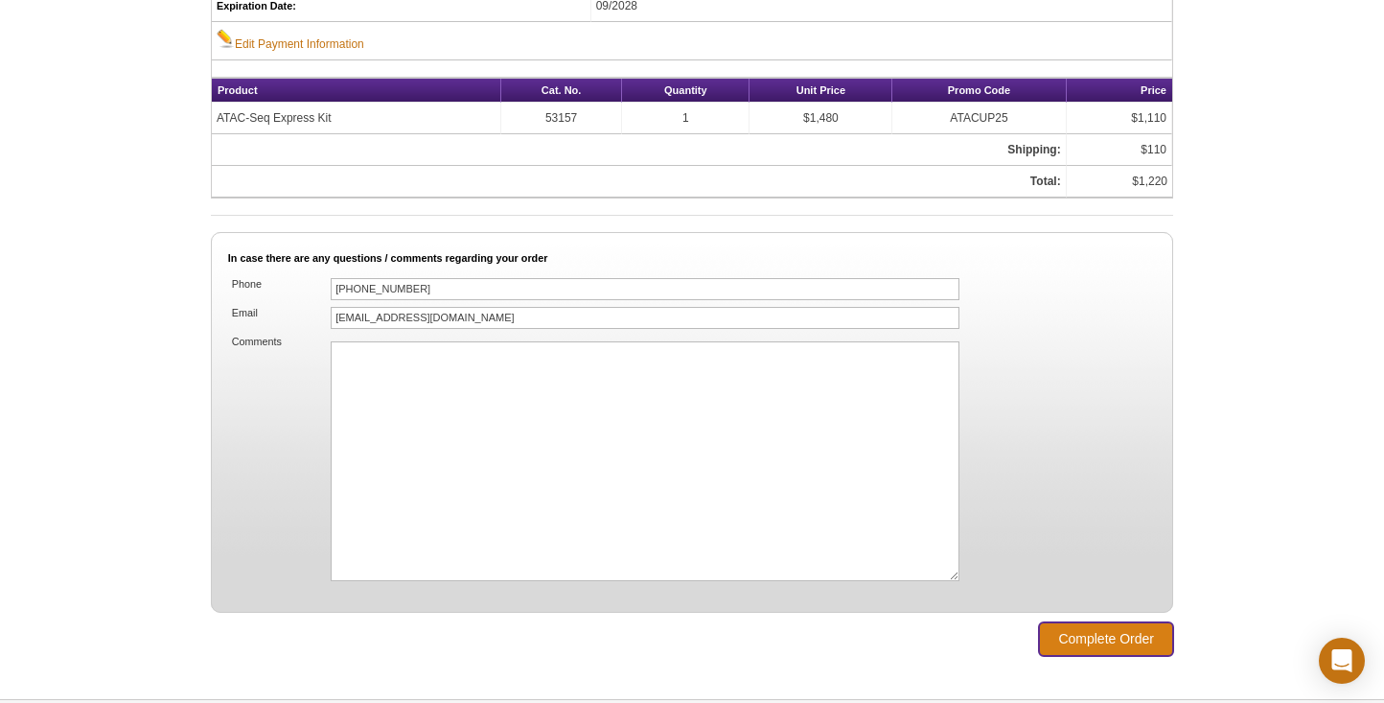
click at [1101, 635] on input "Complete Order" at bounding box center [1106, 639] width 134 height 34
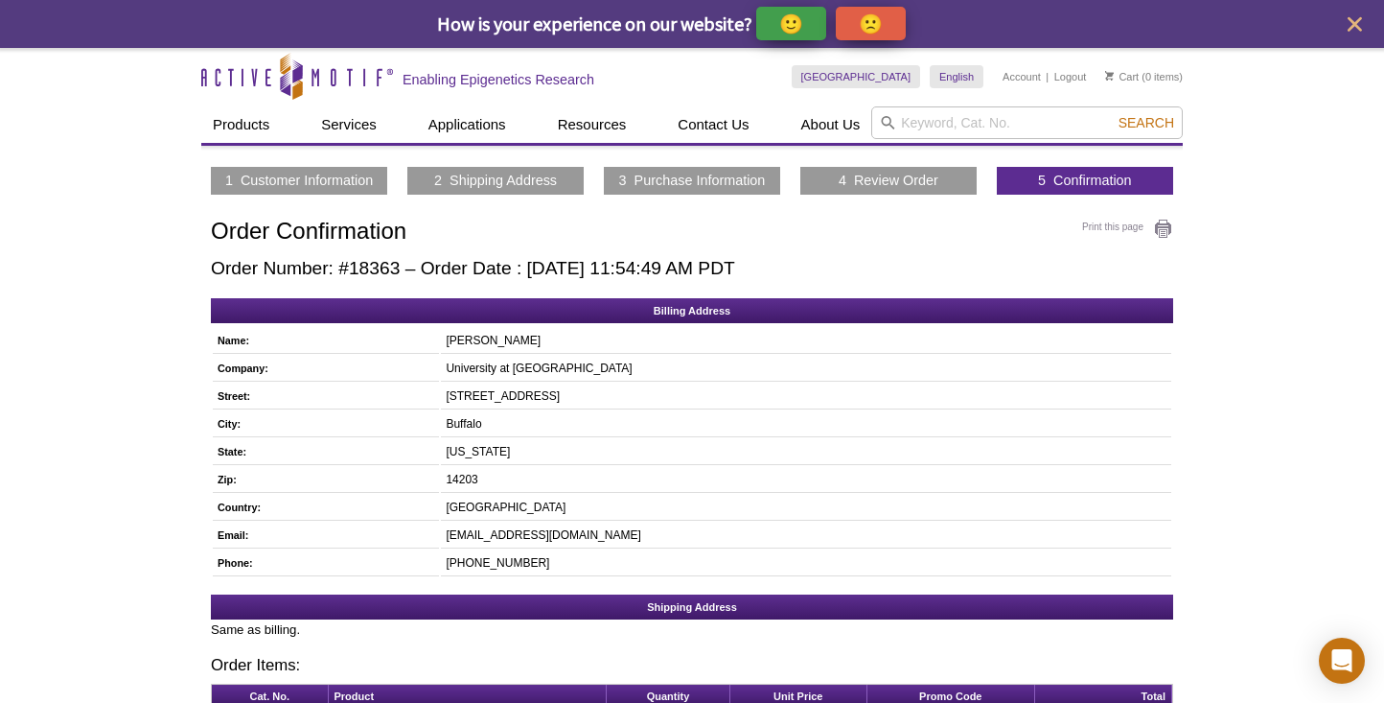
click at [1252, 215] on div "Active Motif Logo Enabling Epigenetics Research 0 Search Skip to content Active…" at bounding box center [692, 576] width 1384 height 1057
click at [1285, 201] on div "Active Motif Logo Enabling Epigenetics Research 0 Search Skip to content Active…" at bounding box center [692, 576] width 1384 height 1057
click at [1353, 21] on icon "close" at bounding box center [1355, 24] width 14 height 14
